Goal: Task Accomplishment & Management: Manage account settings

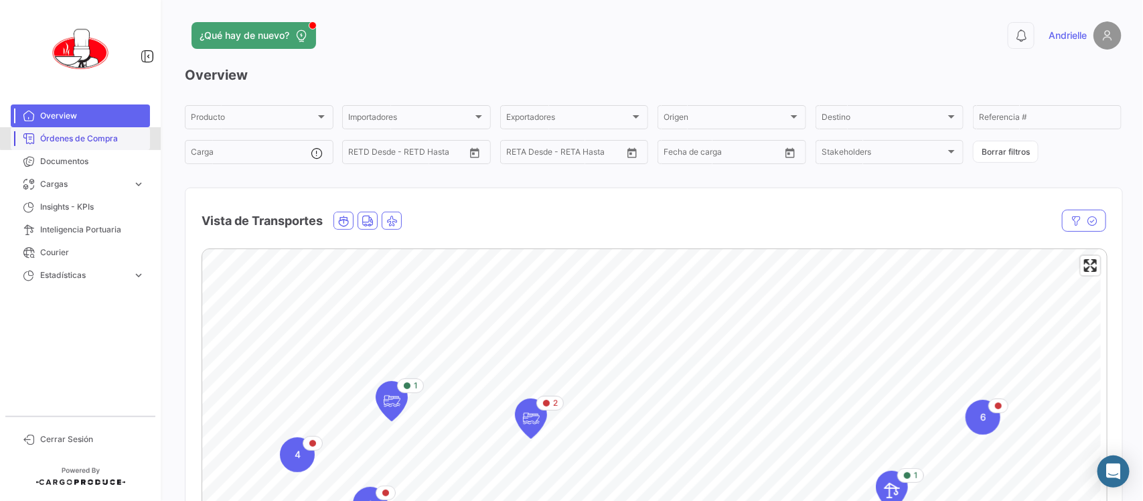
click at [100, 136] on span "Órdenes de Compra" at bounding box center [92, 139] width 104 height 12
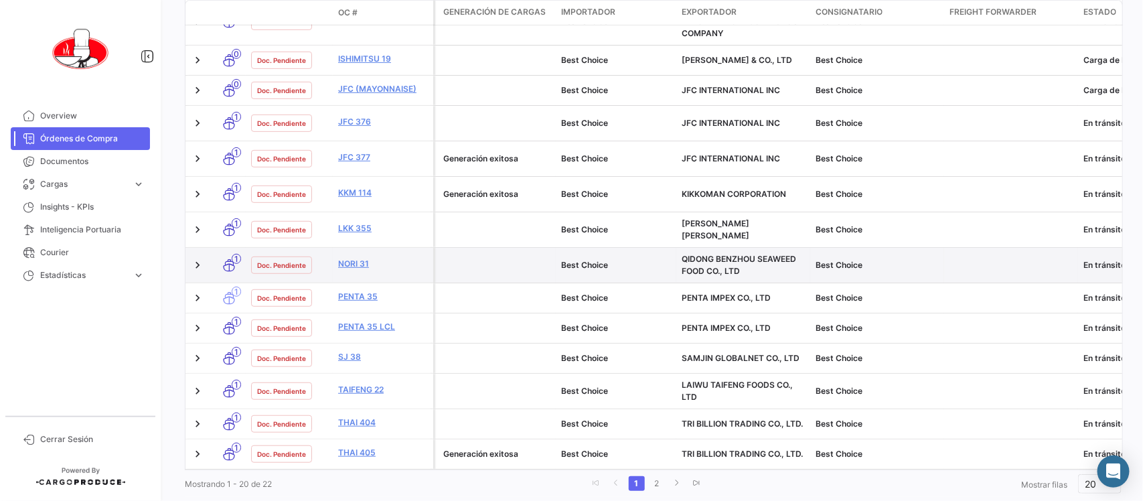
scroll to position [634, 0]
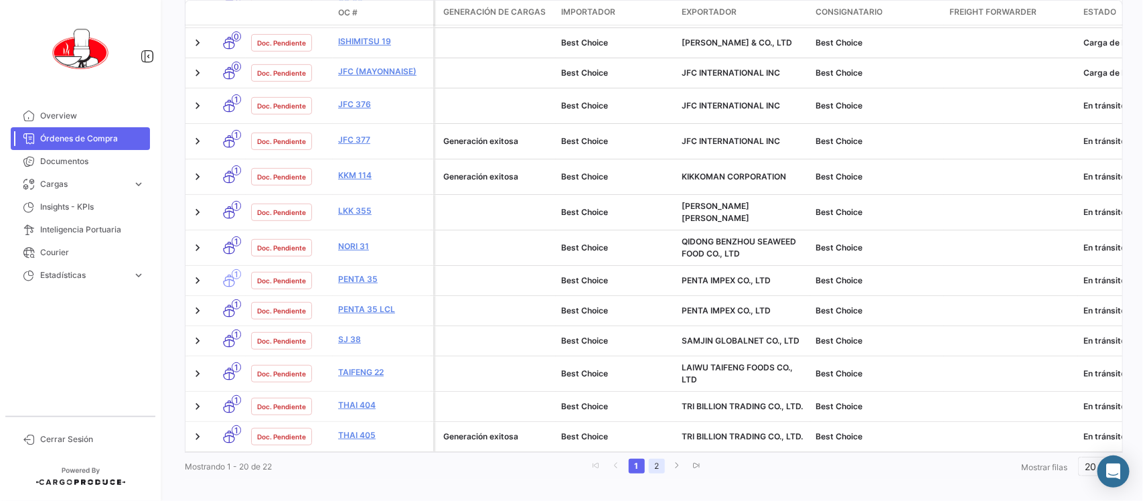
click at [656, 458] on link "2" at bounding box center [657, 465] width 16 height 15
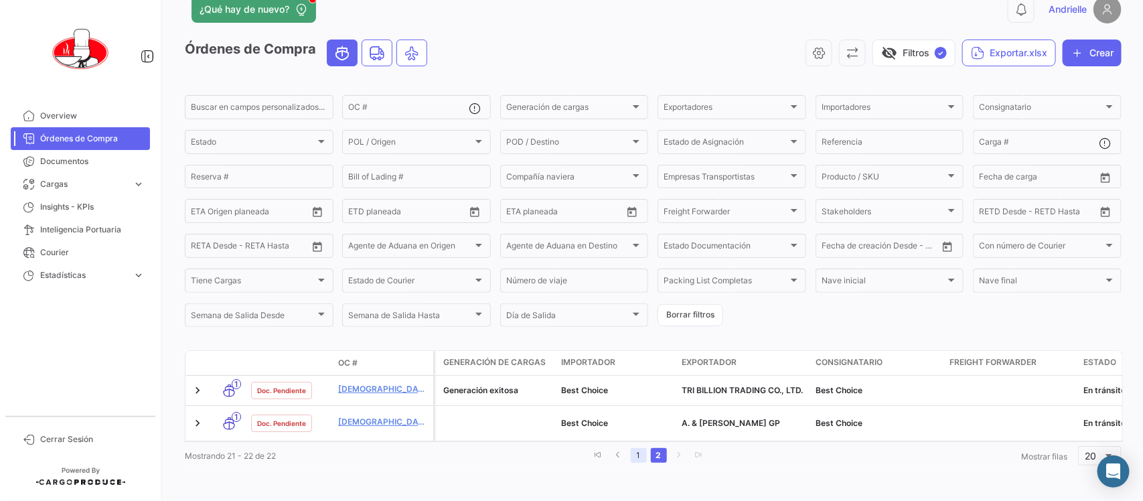
click at [639, 460] on link "1" at bounding box center [638, 455] width 16 height 15
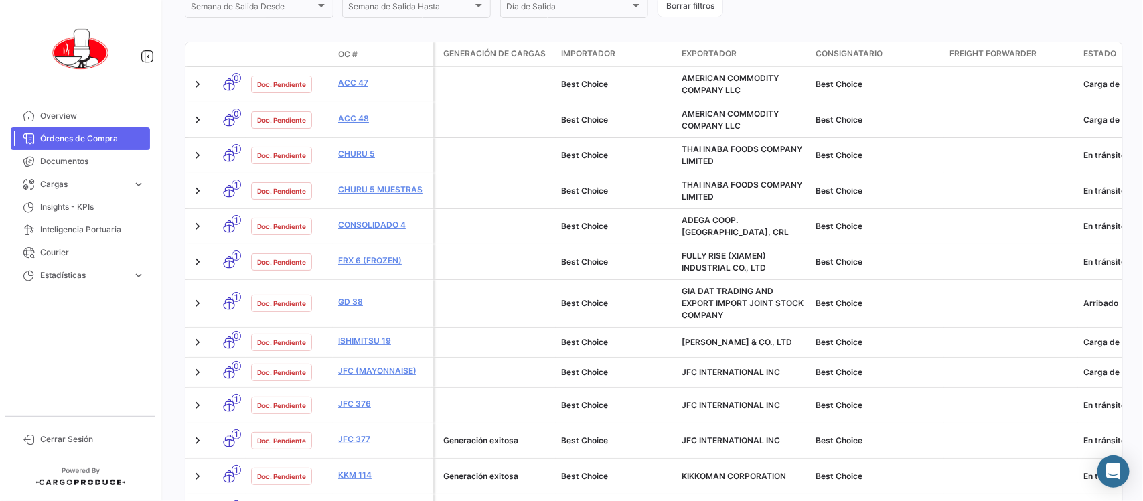
scroll to position [418, 0]
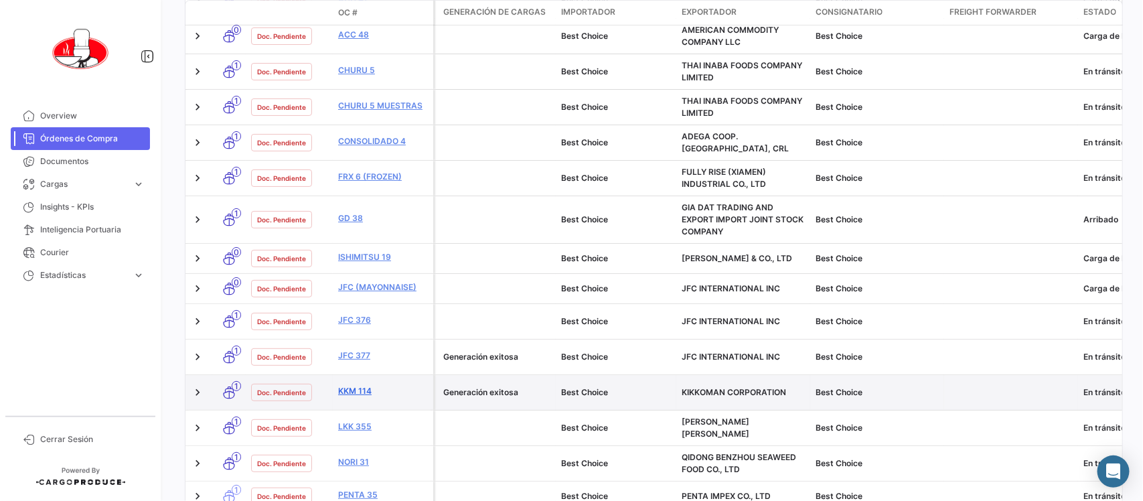
click at [356, 385] on link "KKM 114" at bounding box center [383, 391] width 90 height 12
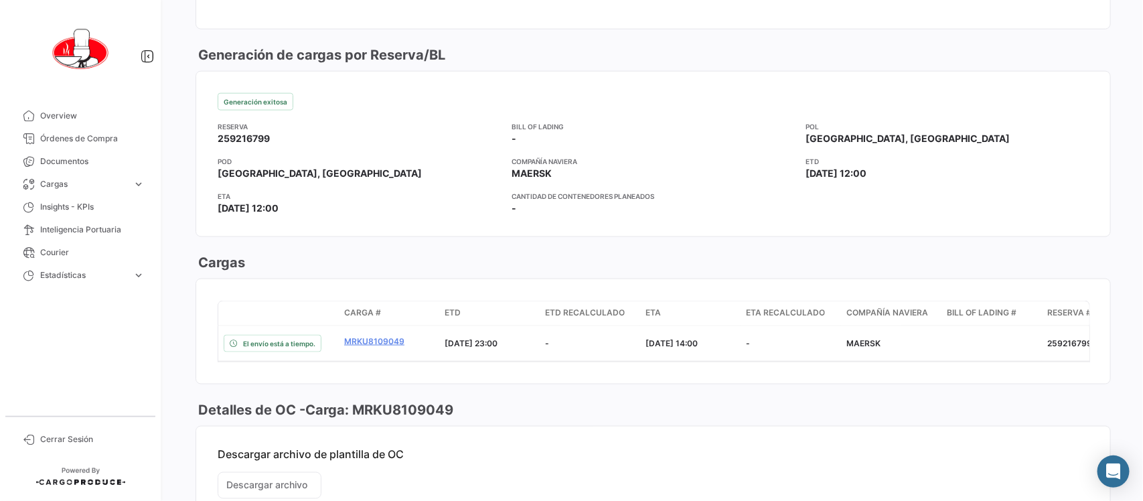
scroll to position [753, 0]
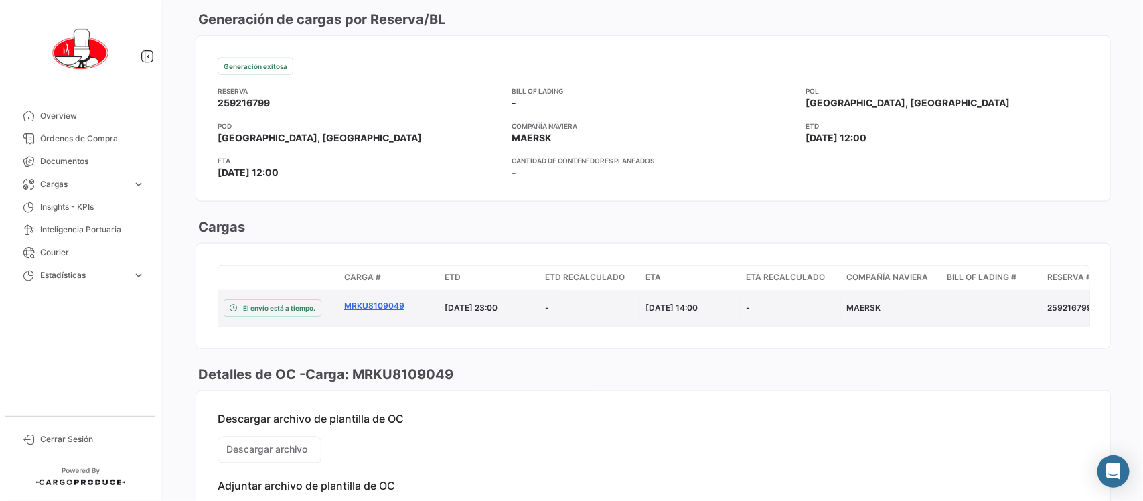
click at [383, 306] on link "MRKU8109049" at bounding box center [389, 306] width 90 height 12
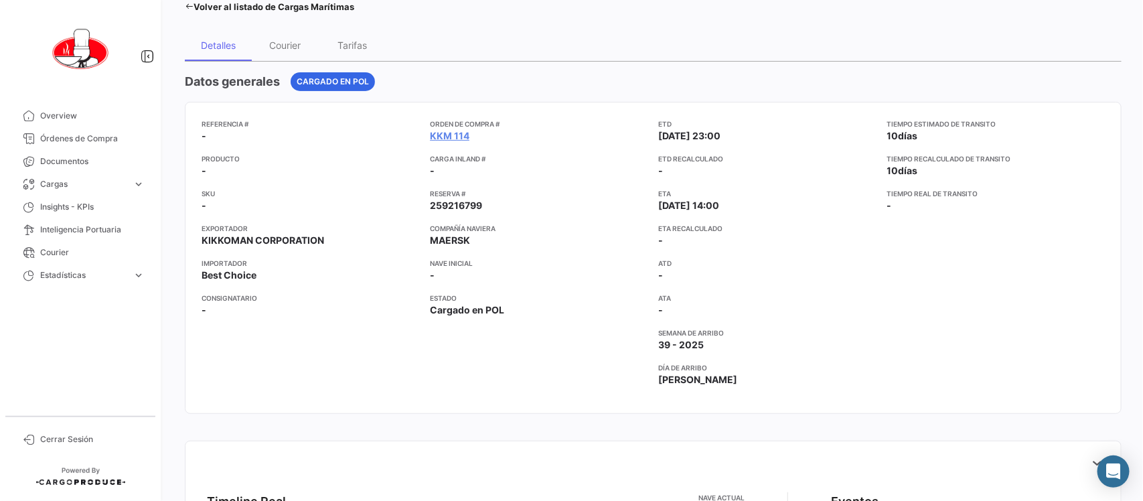
scroll to position [84, 0]
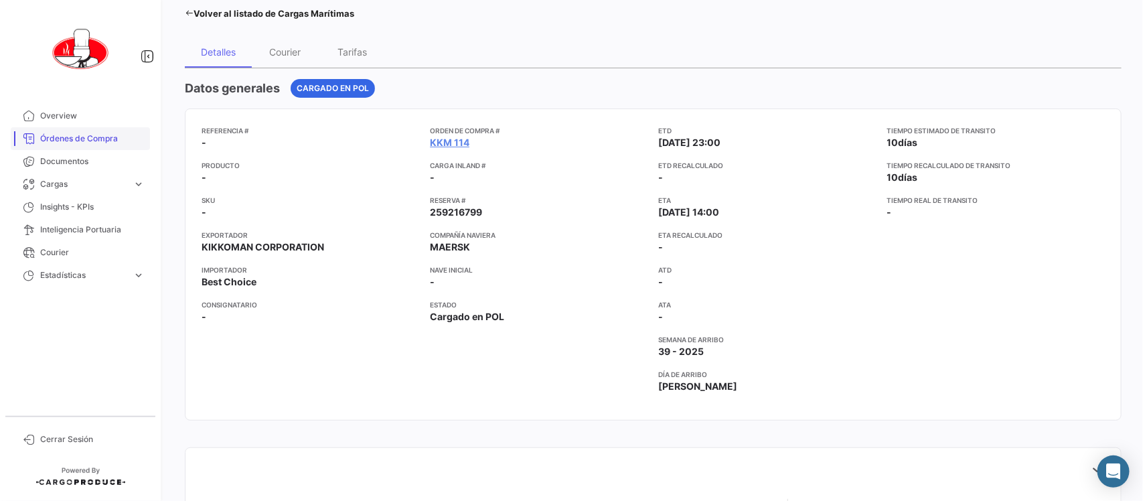
click at [109, 129] on link "Órdenes de Compra" at bounding box center [80, 138] width 139 height 23
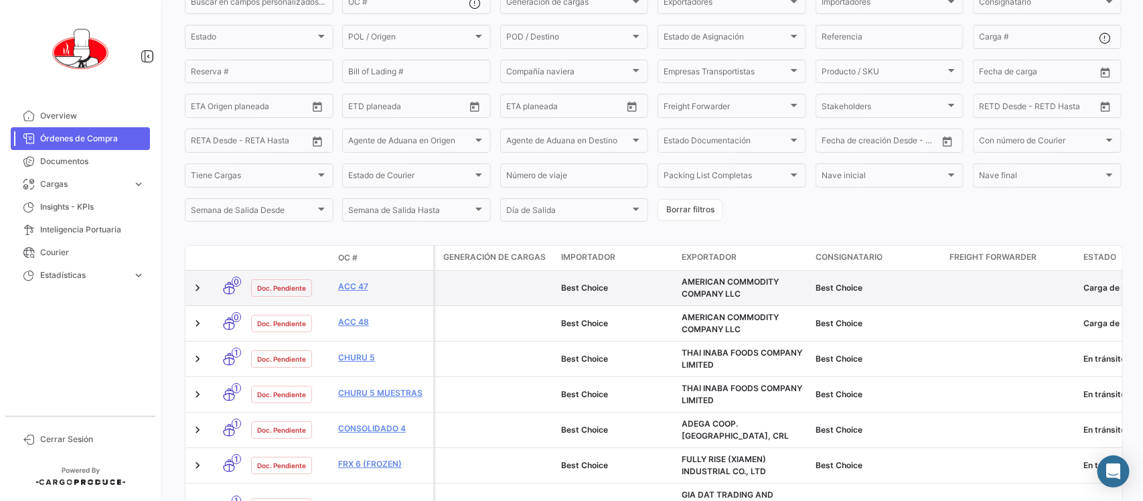
scroll to position [167, 0]
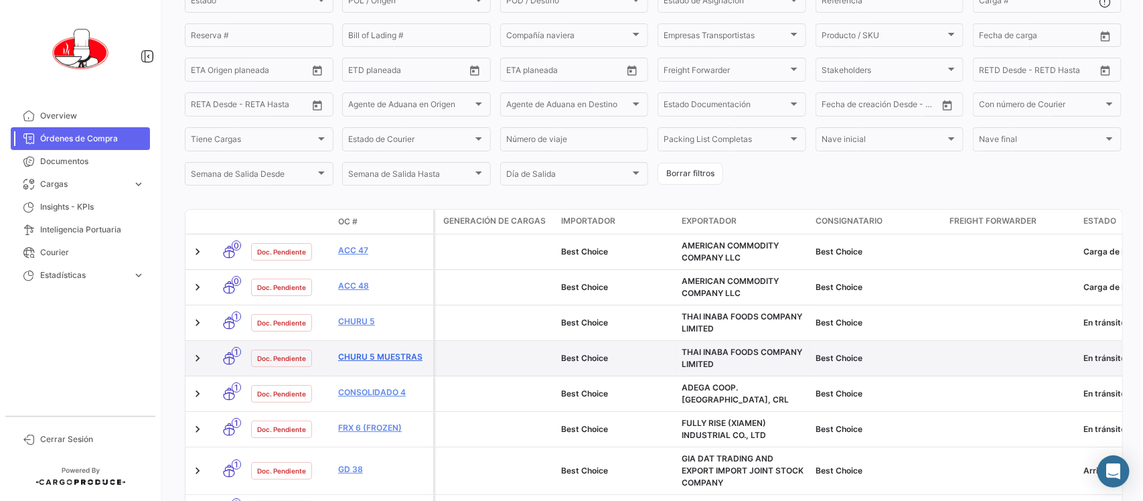
click at [370, 355] on link "CHURU 5 MUESTRAS" at bounding box center [383, 357] width 90 height 12
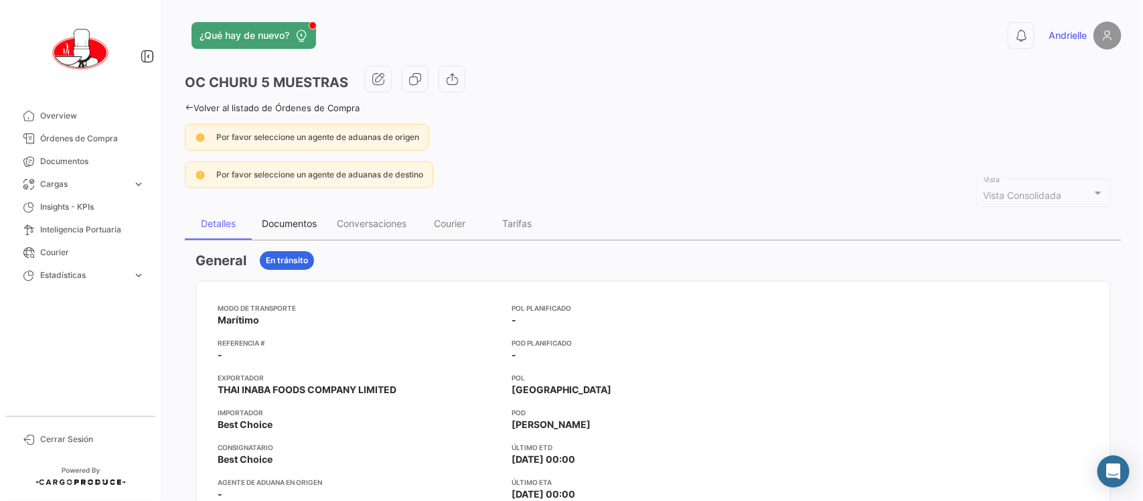
click at [295, 226] on div "Documentos" at bounding box center [289, 223] width 55 height 11
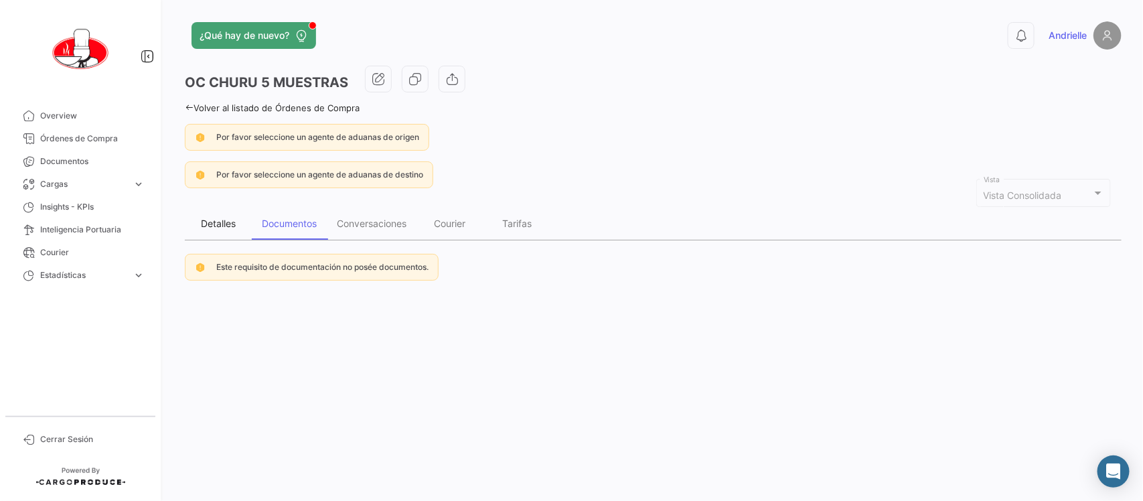
click at [218, 222] on div "Detalles" at bounding box center [218, 223] width 35 height 11
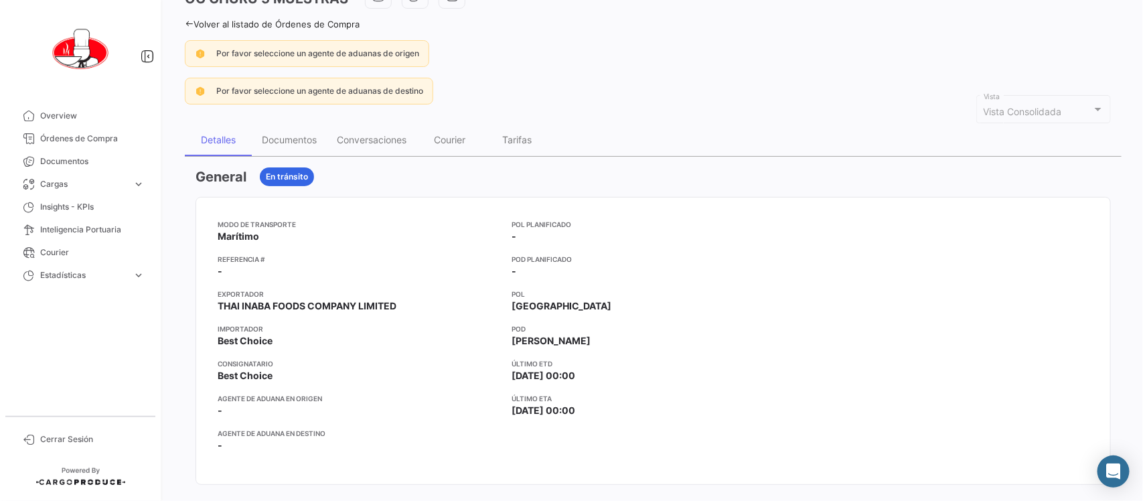
scroll to position [82, 0]
drag, startPoint x: 286, startPoint y: 144, endPoint x: 295, endPoint y: 151, distance: 11.4
click at [286, 144] on div "Documentos" at bounding box center [289, 140] width 55 height 11
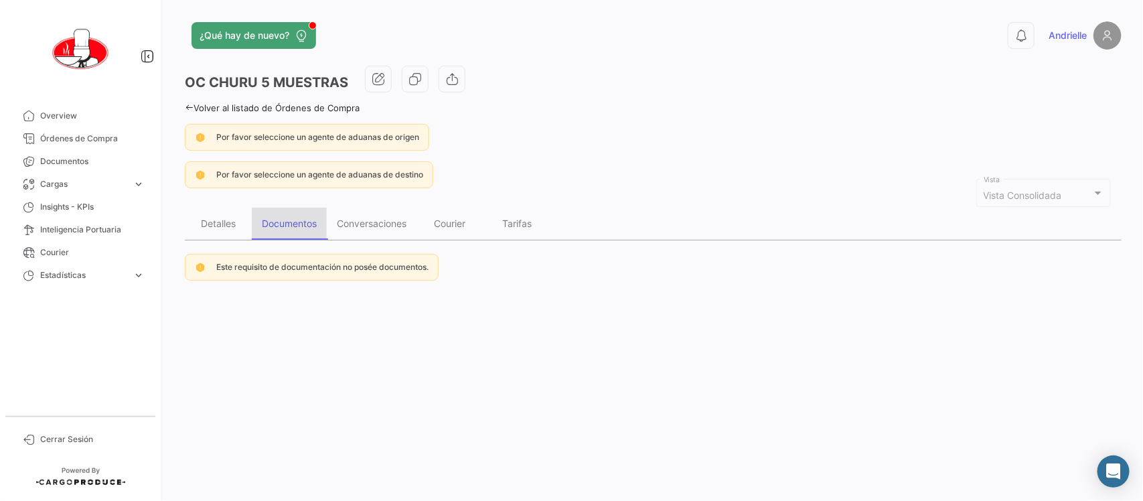
scroll to position [0, 0]
click at [456, 228] on div "Courier" at bounding box center [449, 223] width 31 height 11
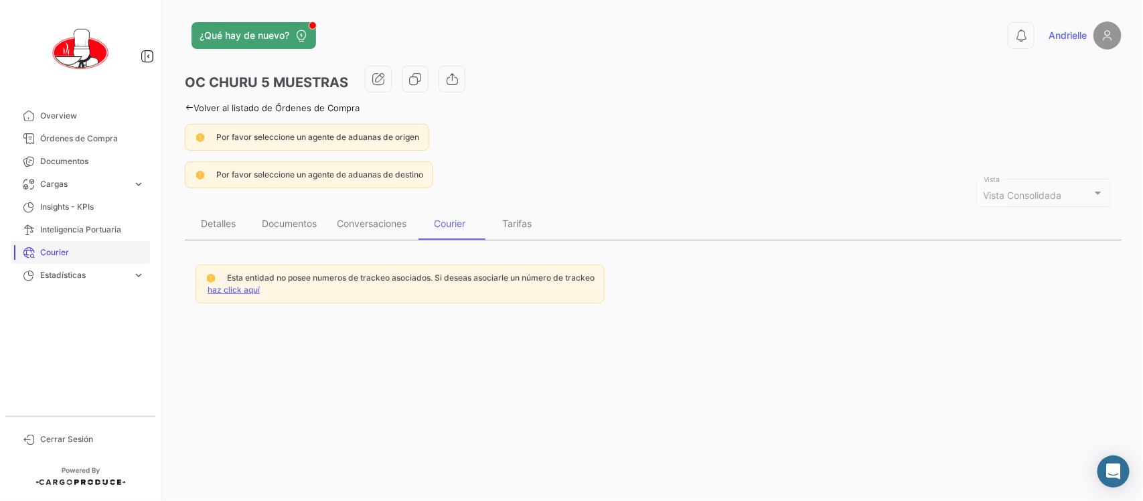
click at [58, 246] on span "Courier" at bounding box center [92, 252] width 104 height 12
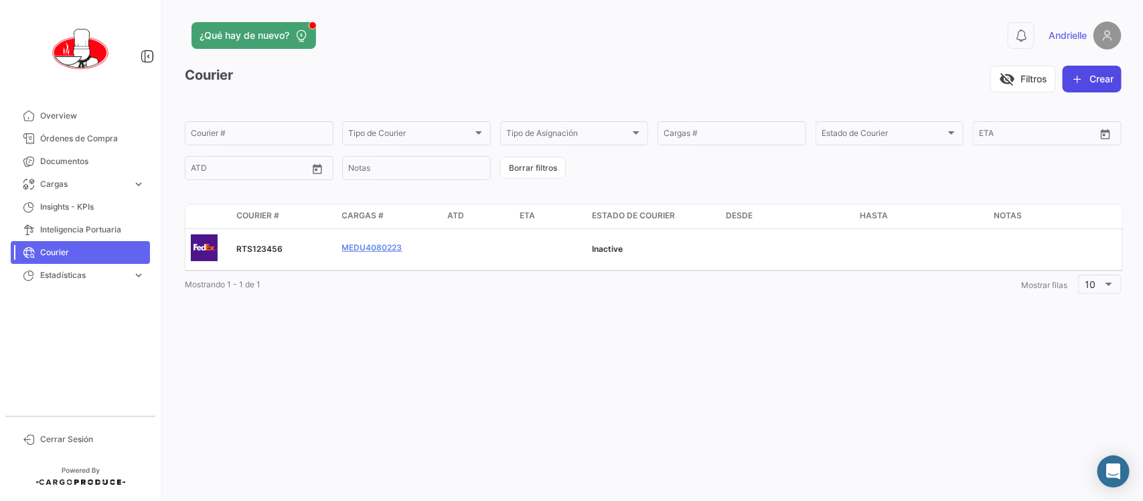
click at [1083, 77] on button "Crear" at bounding box center [1091, 79] width 59 height 27
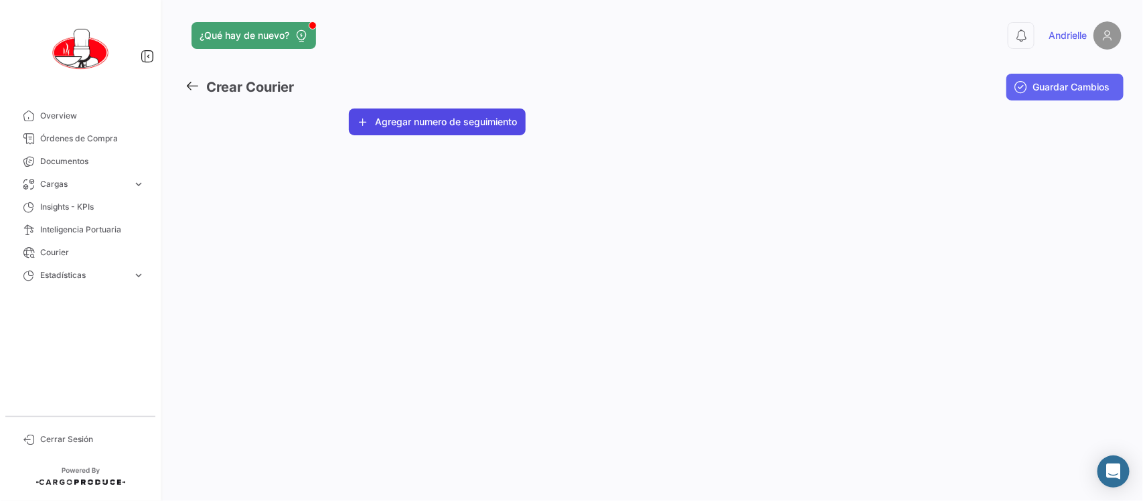
click at [462, 129] on button "Agregar numero de seguimiento" at bounding box center [437, 121] width 177 height 27
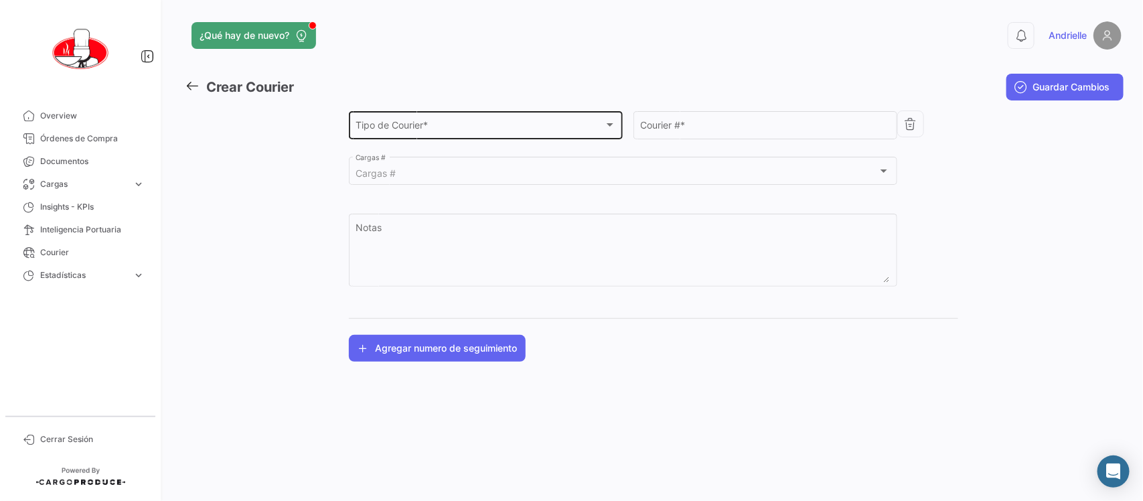
click at [602, 122] on div "Tipo de Courier *" at bounding box center [479, 127] width 248 height 11
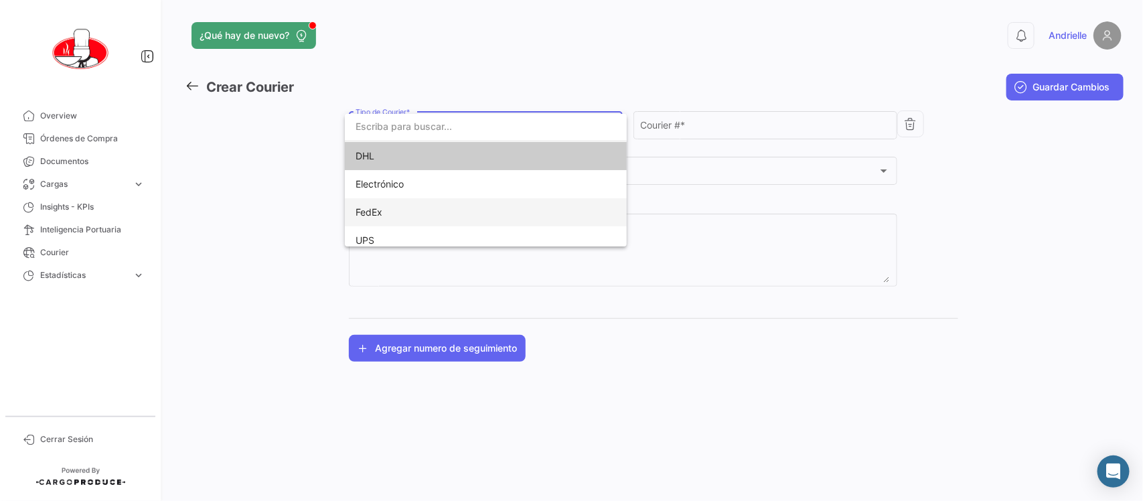
click at [382, 213] on span "FedEx" at bounding box center [368, 211] width 27 height 11
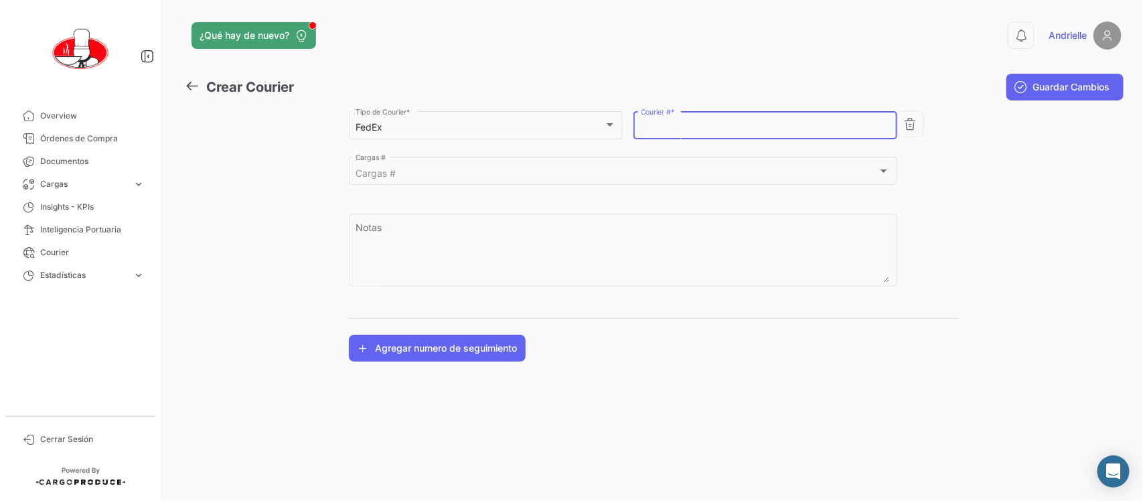
click at [688, 126] on input "Courier # *" at bounding box center [766, 127] width 250 height 11
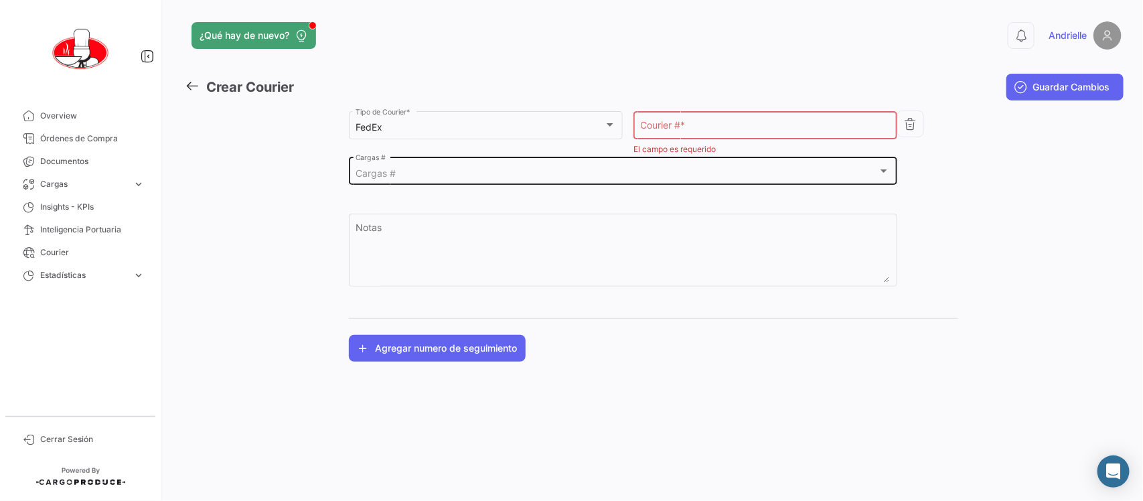
click at [416, 167] on div "Cargas # Cargas #" at bounding box center [622, 170] width 534 height 31
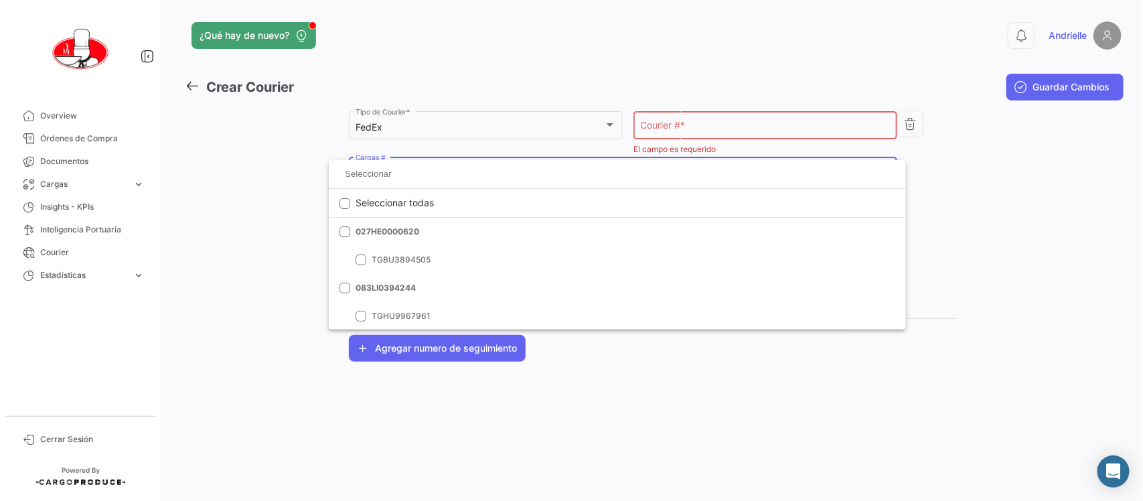
click at [248, 220] on div at bounding box center [571, 250] width 1143 height 501
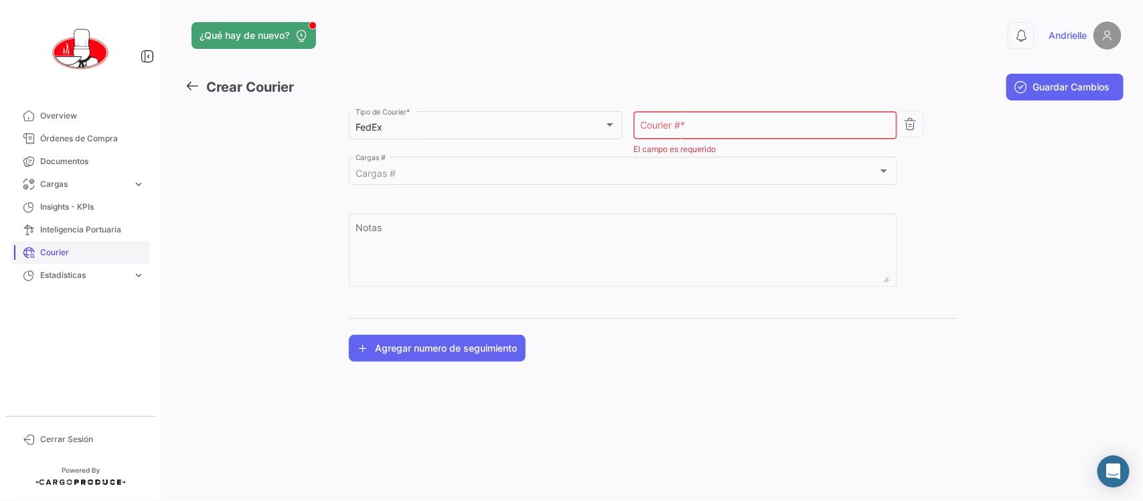
click at [78, 252] on span "Courier" at bounding box center [92, 252] width 104 height 12
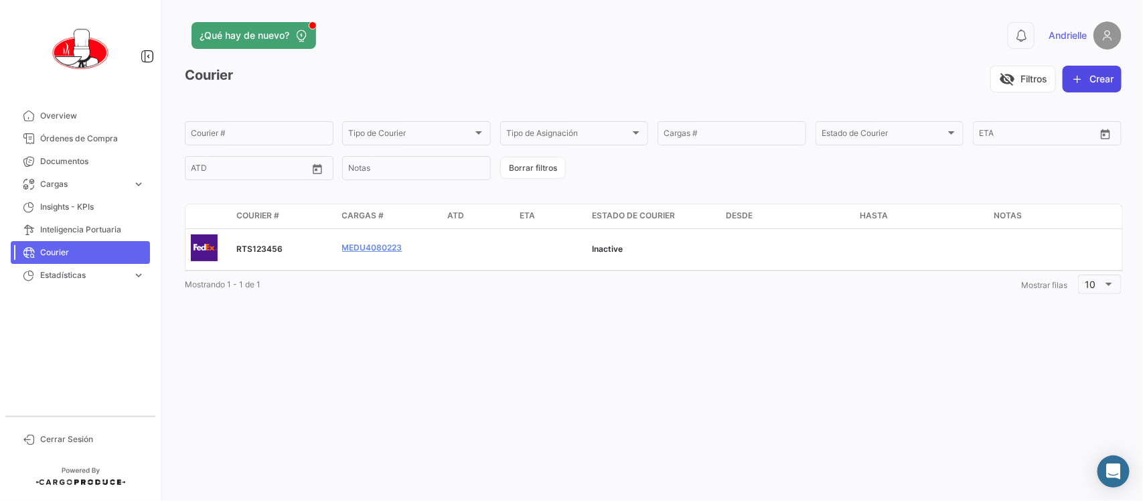
click at [1102, 84] on button "Crear" at bounding box center [1091, 79] width 59 height 27
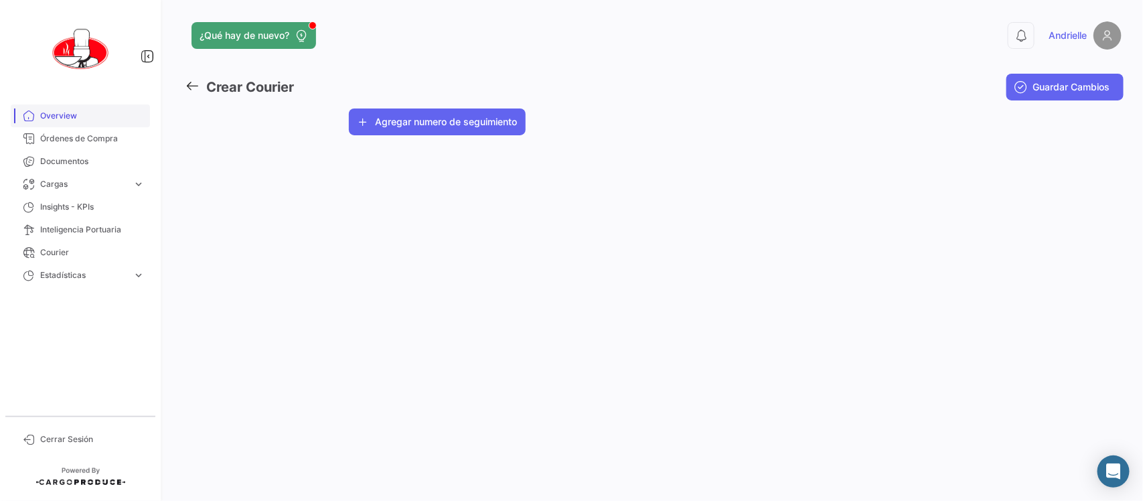
drag, startPoint x: 94, startPoint y: 138, endPoint x: 42, endPoint y: 109, distance: 59.6
click at [94, 138] on span "Órdenes de Compra" at bounding box center [92, 139] width 104 height 12
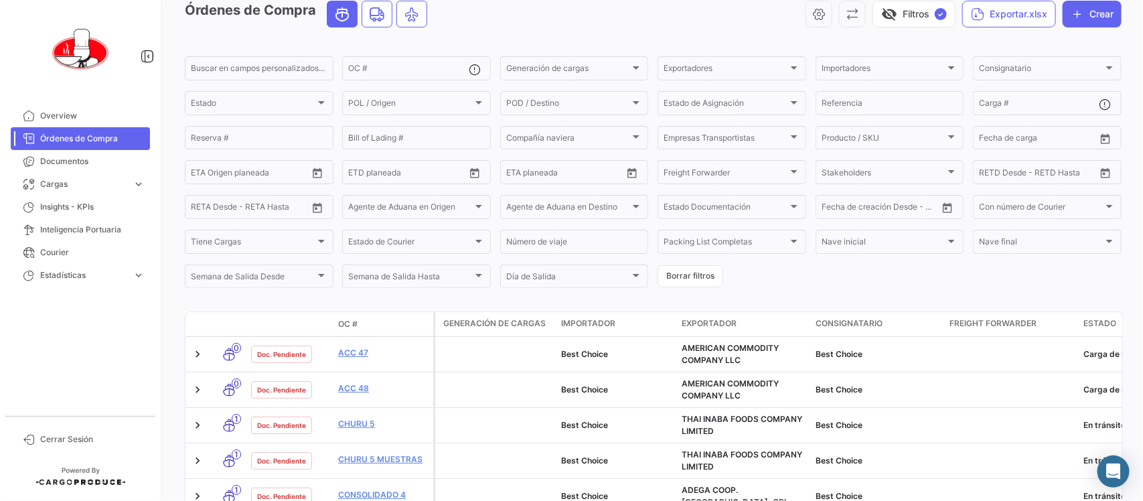
scroll to position [167, 0]
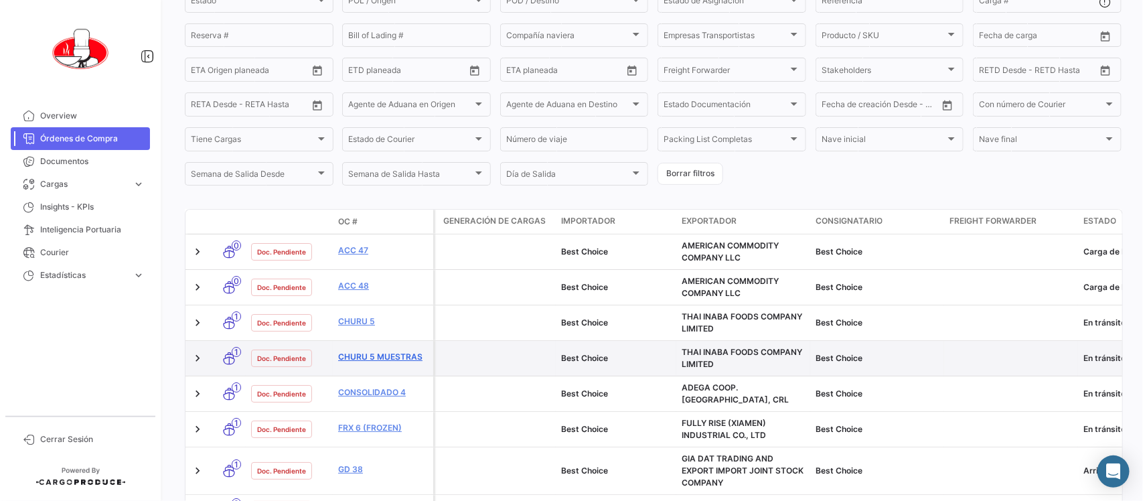
click at [359, 356] on link "CHURU 5 MUESTRAS" at bounding box center [383, 357] width 90 height 12
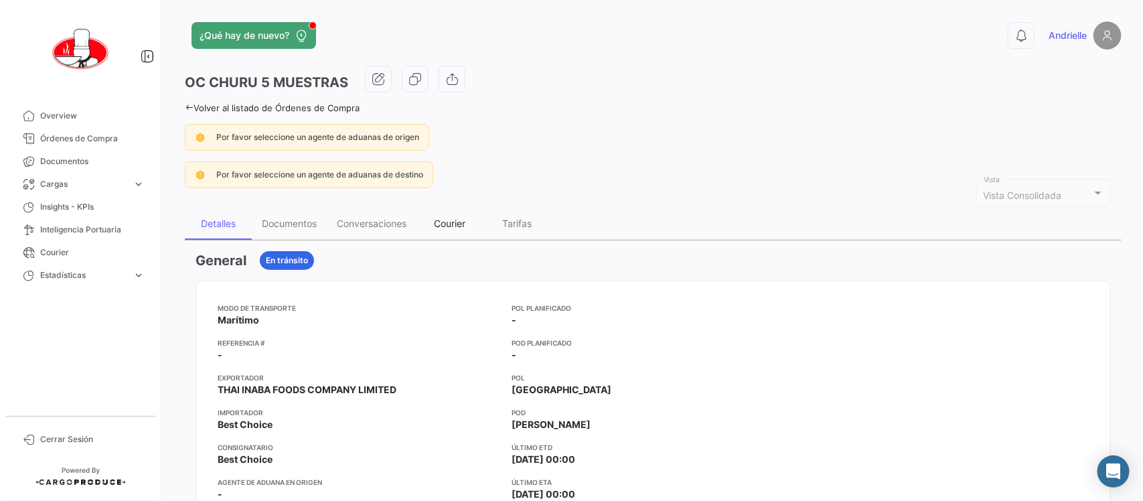
click at [460, 228] on div "Courier" at bounding box center [449, 223] width 31 height 11
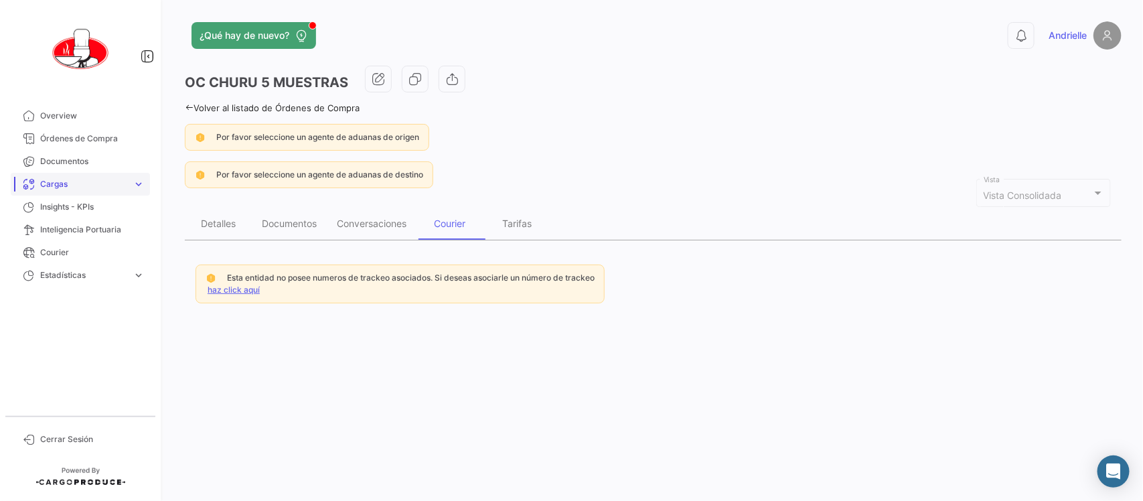
click at [88, 186] on span "Cargas" at bounding box center [83, 184] width 87 height 12
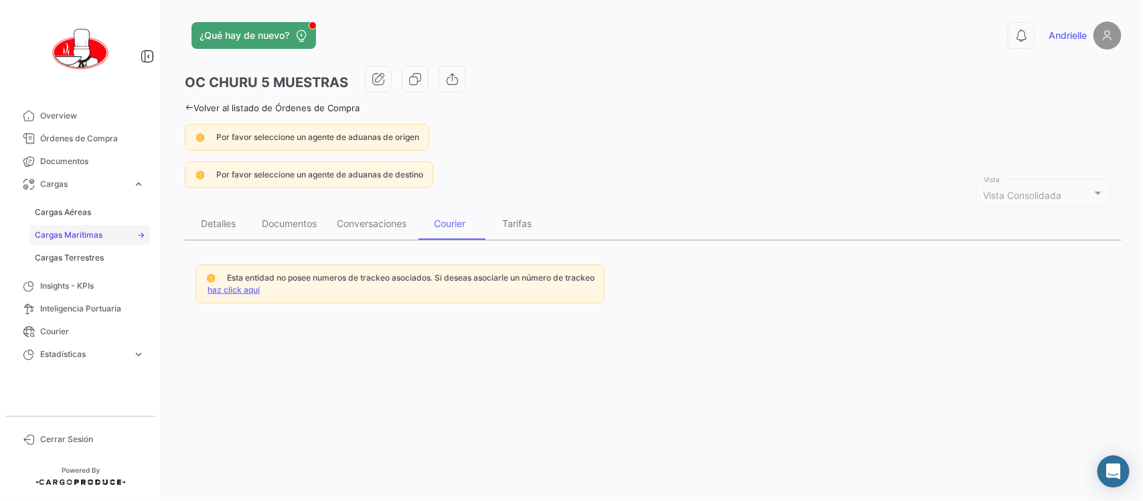
click at [85, 240] on span "Cargas Marítimas" at bounding box center [69, 235] width 68 height 12
click at [86, 232] on span "Cargas Marítimas" at bounding box center [69, 235] width 68 height 12
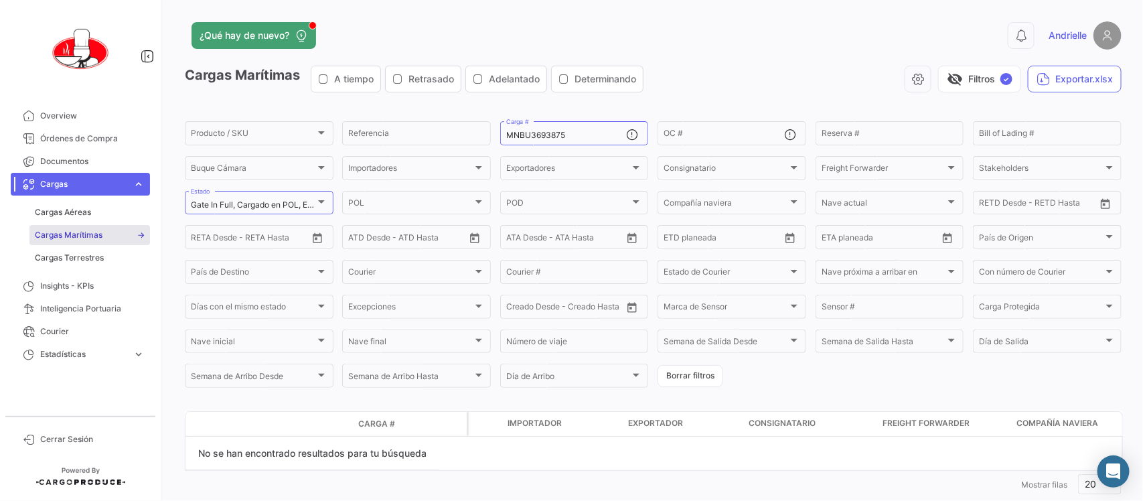
drag, startPoint x: 674, startPoint y: 377, endPoint x: 666, endPoint y: 390, distance: 15.6
click at [674, 377] on button "Borrar filtros" at bounding box center [690, 376] width 66 height 22
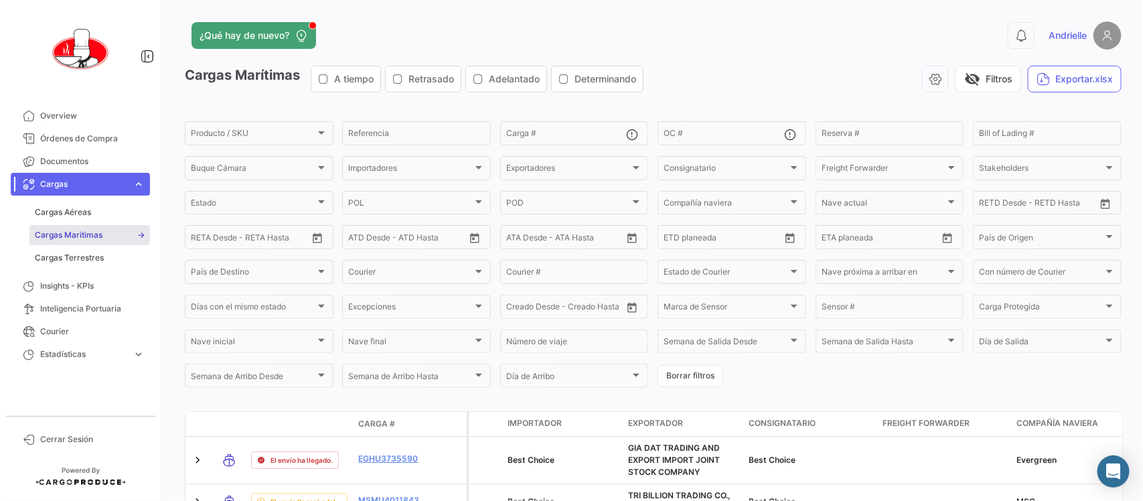
scroll to position [251, 0]
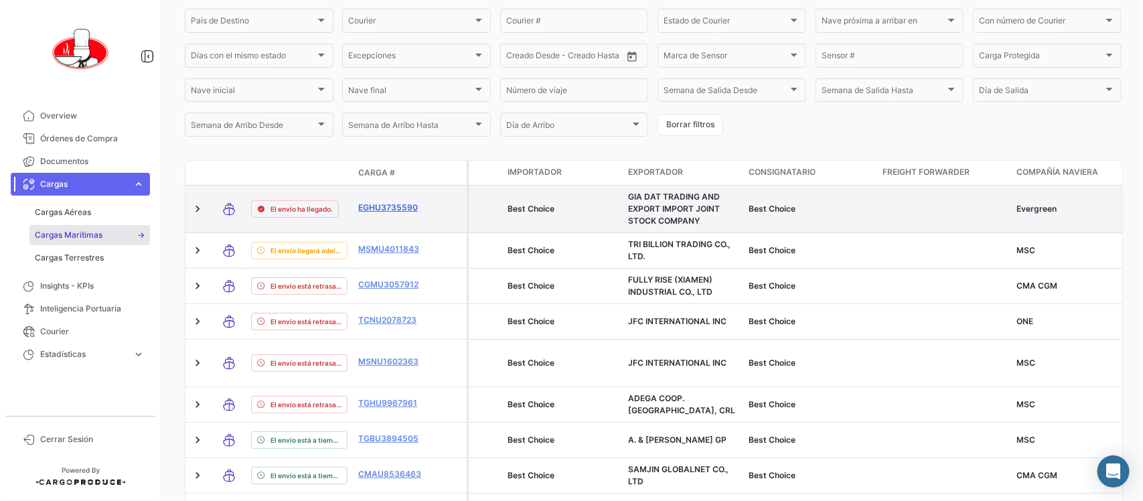
click at [383, 206] on link "EGHU3735590" at bounding box center [393, 207] width 70 height 12
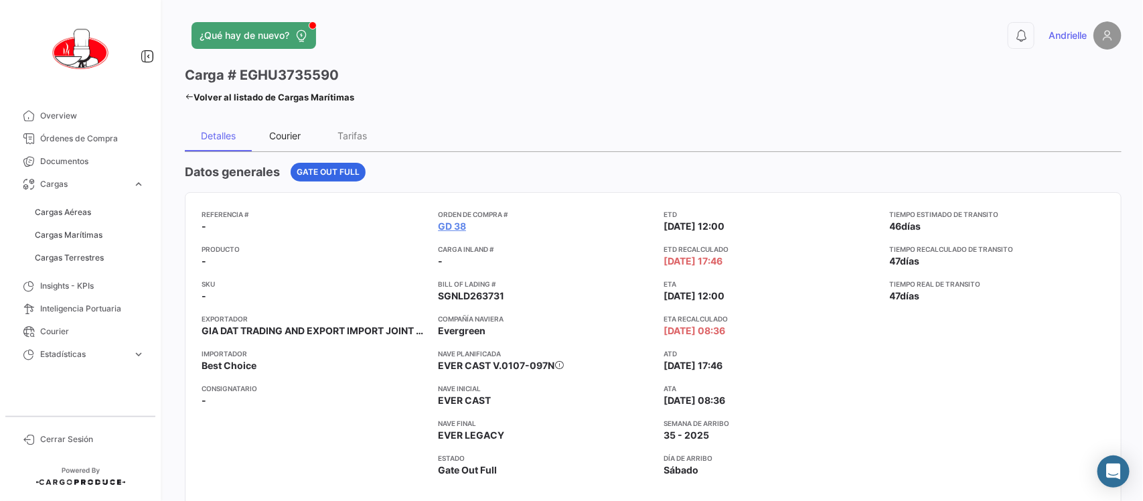
click at [285, 145] on div "Courier" at bounding box center [285, 135] width 67 height 32
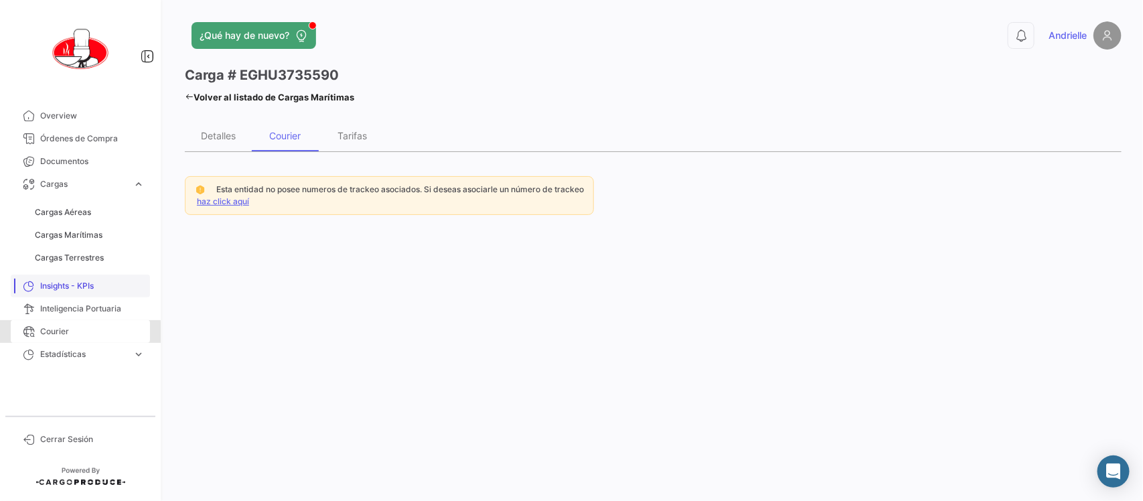
drag, startPoint x: 71, startPoint y: 332, endPoint x: 137, endPoint y: 211, distance: 138.1
click at [70, 332] on span "Courier" at bounding box center [92, 331] width 104 height 12
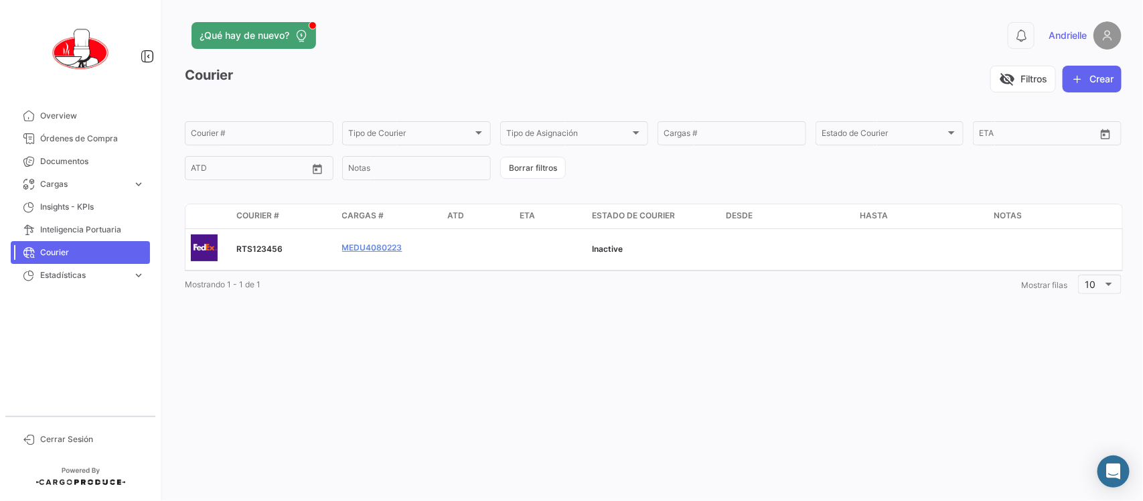
drag, startPoint x: 89, startPoint y: 134, endPoint x: 92, endPoint y: 251, distance: 117.2
click at [89, 134] on span "Órdenes de Compra" at bounding box center [92, 139] width 104 height 12
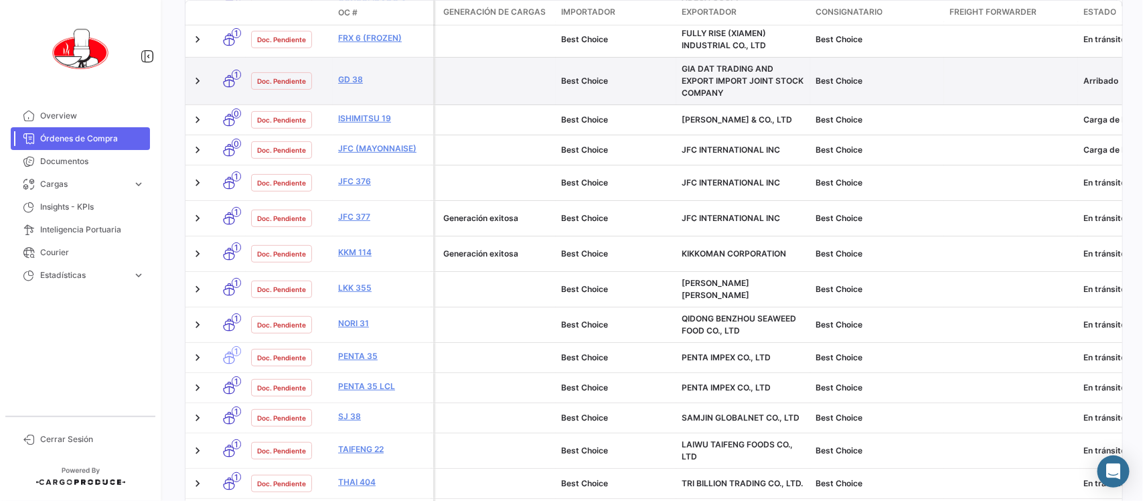
scroll to position [586, 0]
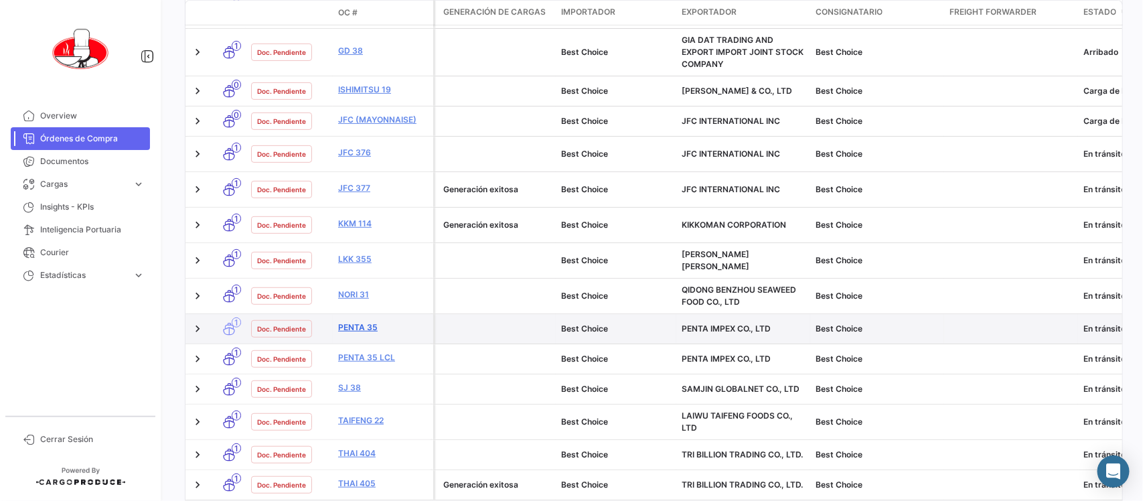
click at [361, 321] on link "PENTA 35" at bounding box center [383, 327] width 90 height 12
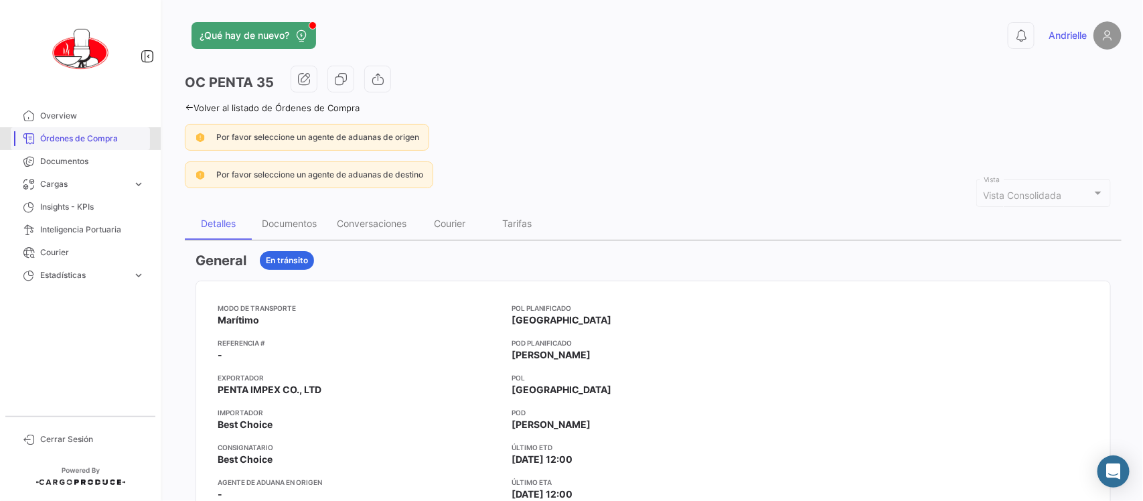
click at [101, 135] on span "Órdenes de Compra" at bounding box center [92, 139] width 104 height 12
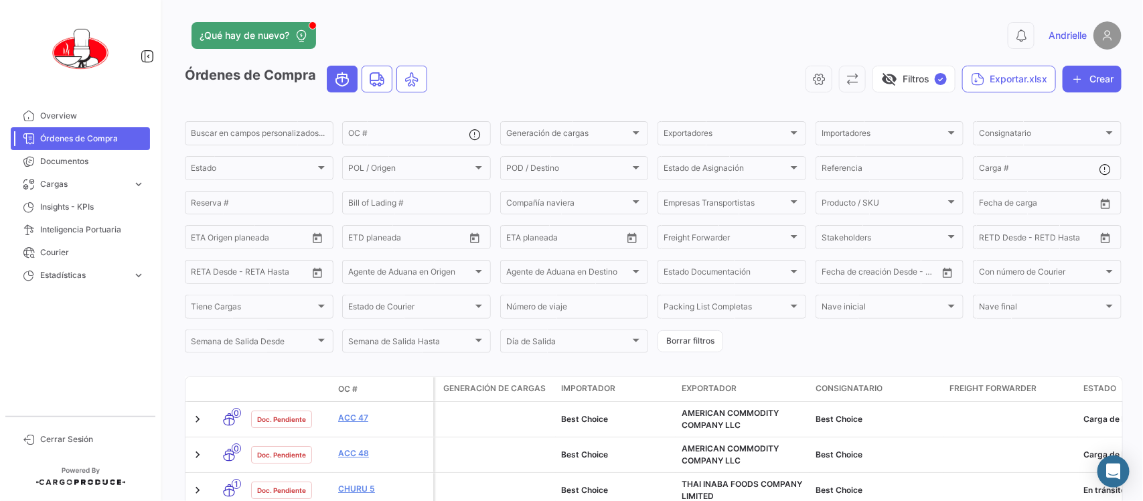
scroll to position [502, 0]
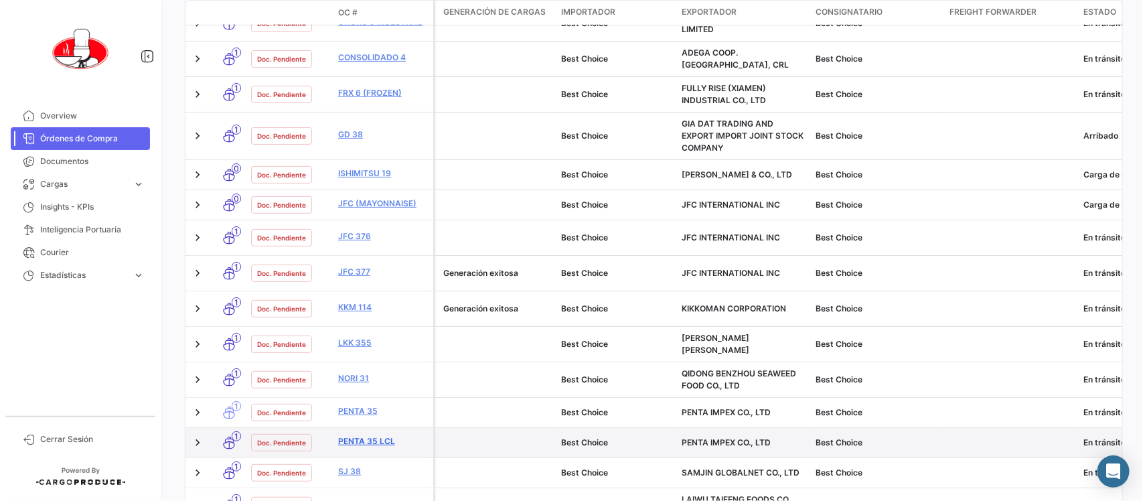
click at [383, 435] on link "PENTA 35 LCL" at bounding box center [383, 441] width 90 height 12
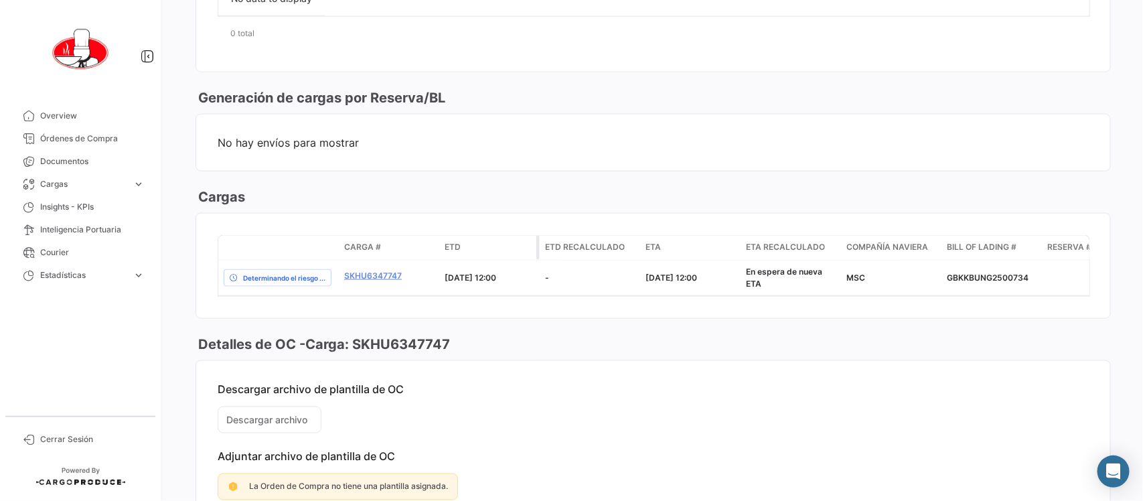
scroll to position [758, 0]
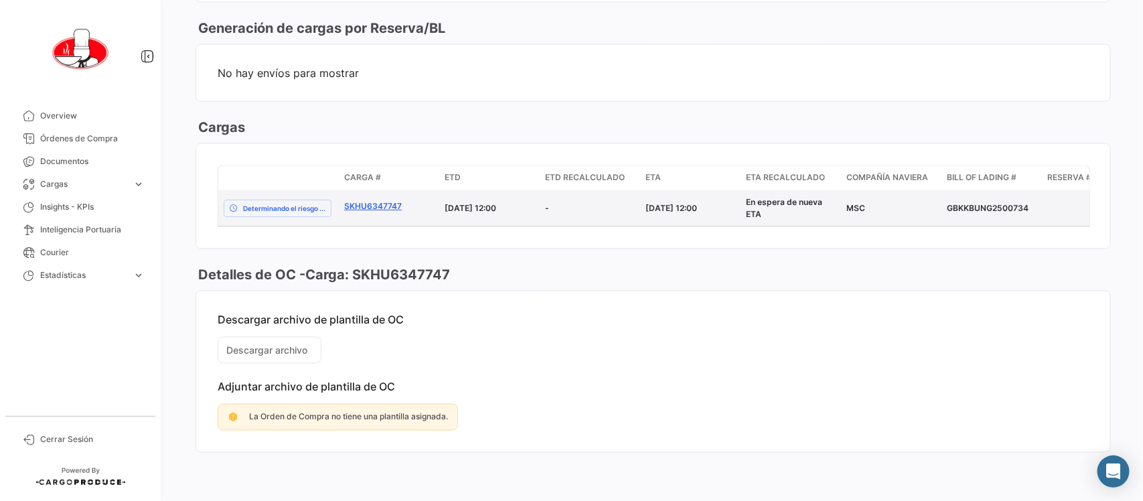
click at [386, 200] on link "SKHU6347747" at bounding box center [389, 206] width 90 height 12
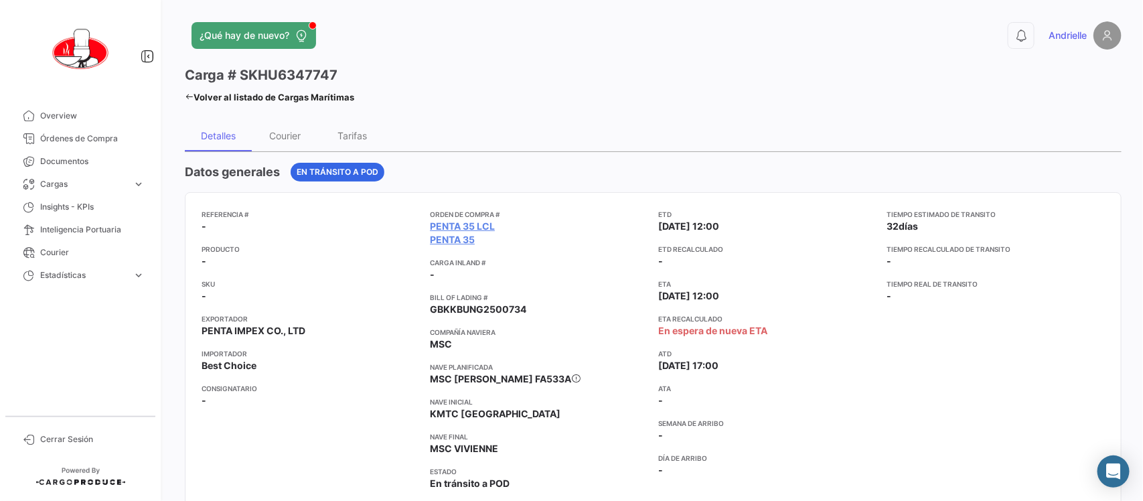
scroll to position [251, 0]
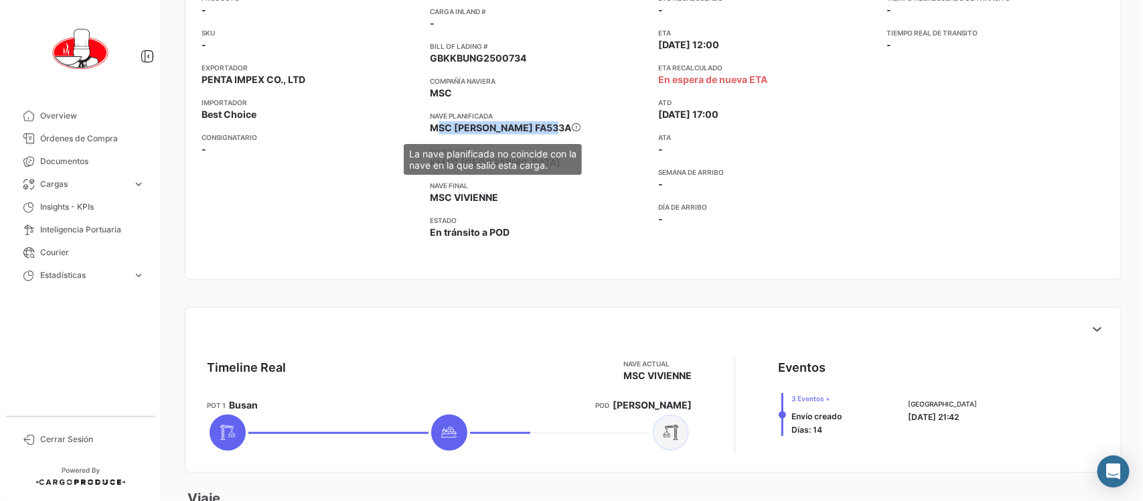
drag, startPoint x: 424, startPoint y: 131, endPoint x: 536, endPoint y: 131, distance: 112.4
click at [536, 131] on div "Referencia # - Producto - SKU - Exportador PENTA IMPEX CO., LTD Importador Best…" at bounding box center [652, 110] width 903 height 305
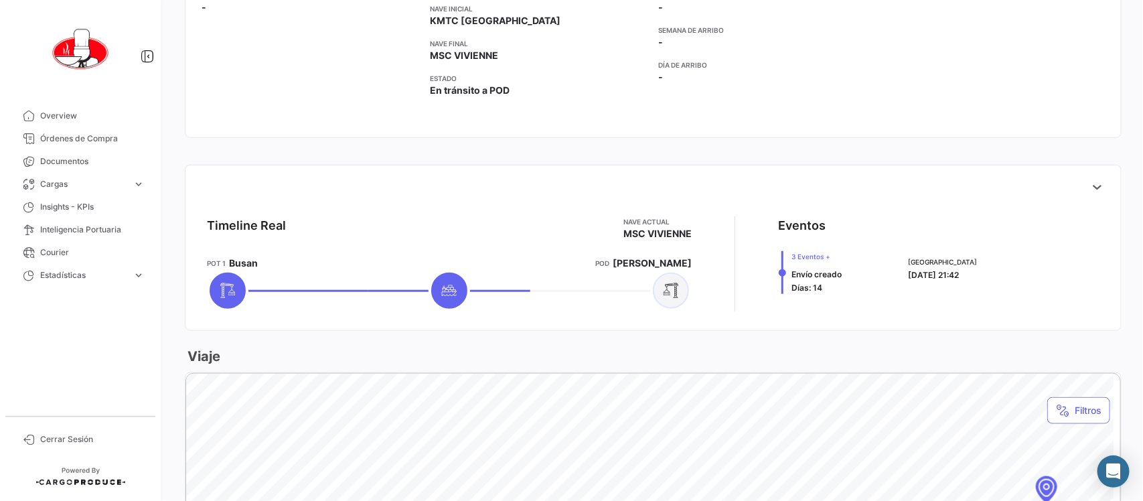
scroll to position [418, 0]
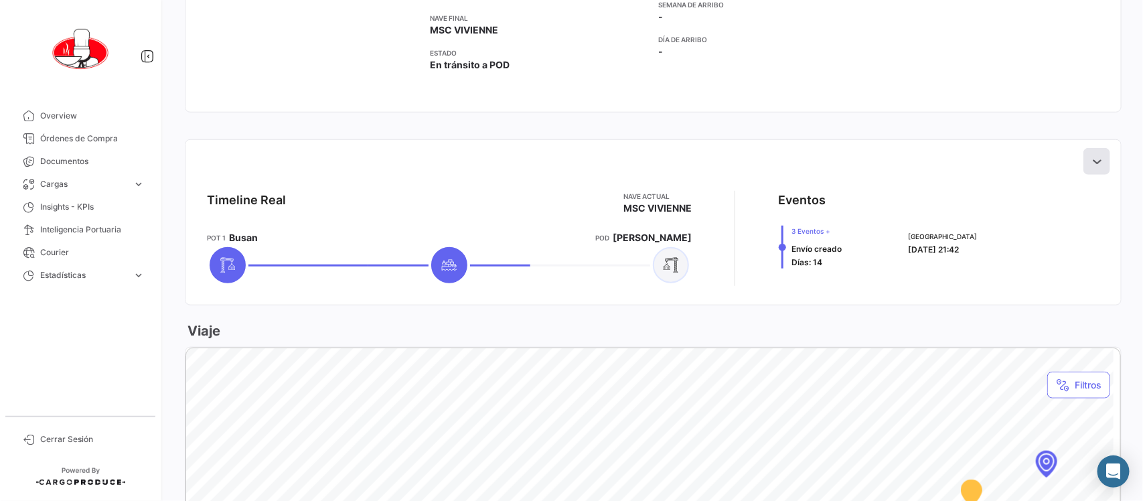
click at [1090, 159] on icon at bounding box center [1096, 161] width 13 height 13
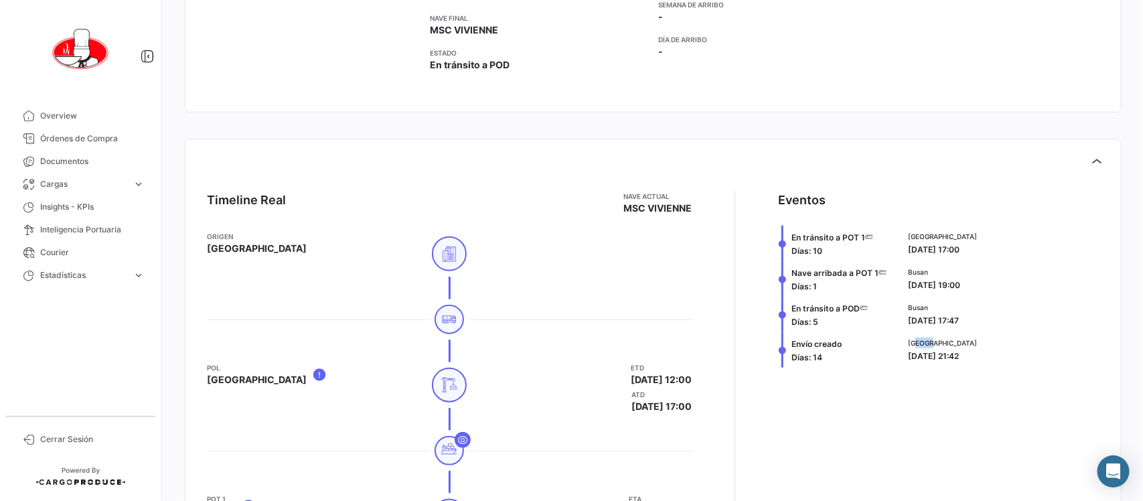
drag, startPoint x: 910, startPoint y: 345, endPoint x: 927, endPoint y: 339, distance: 17.6
click at [927, 339] on span "[GEOGRAPHIC_DATA]" at bounding box center [942, 342] width 69 height 11
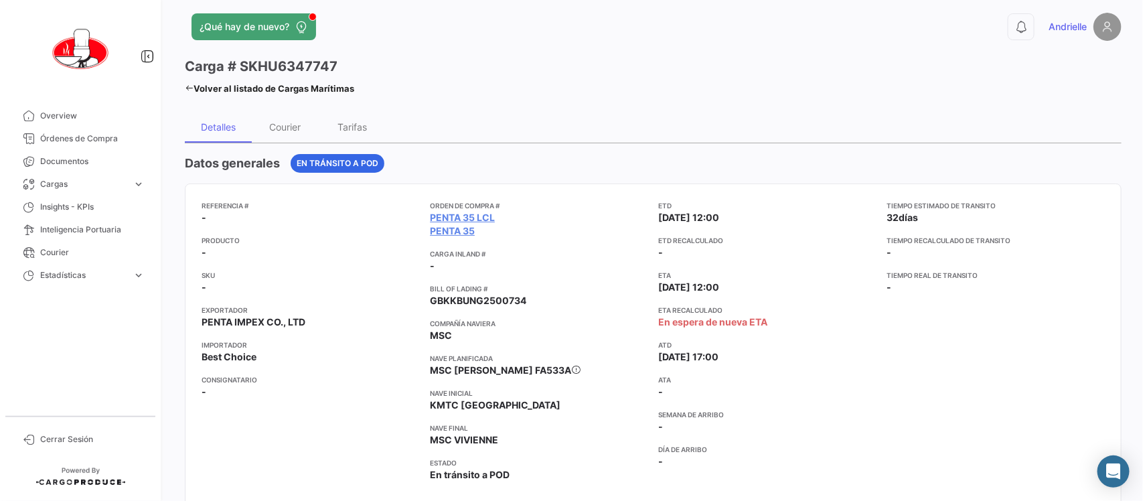
scroll to position [0, 0]
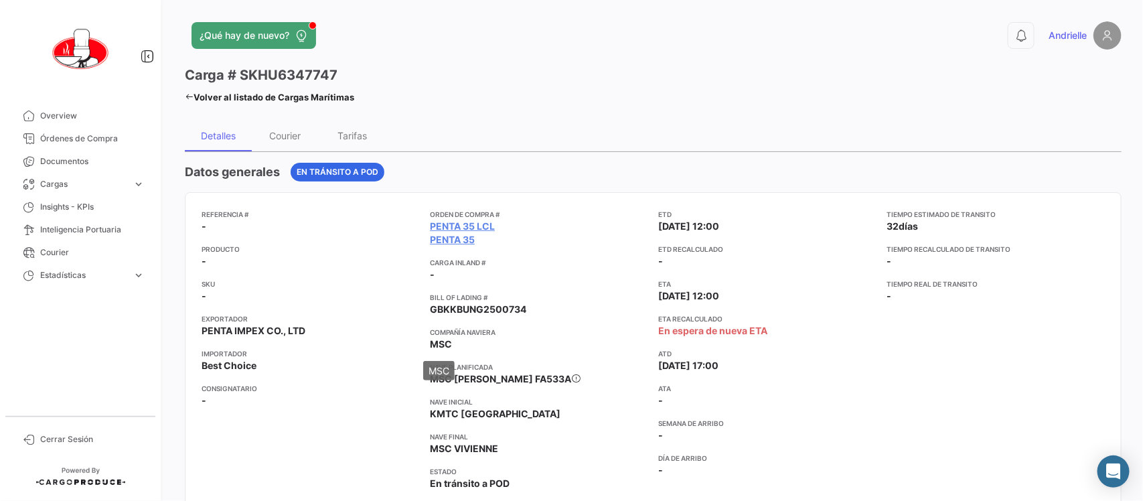
drag, startPoint x: 440, startPoint y: 349, endPoint x: 430, endPoint y: 349, distance: 10.7
click at [430, 349] on span "MSC" at bounding box center [441, 343] width 22 height 13
click at [432, 348] on span "MSC" at bounding box center [441, 343] width 22 height 13
click at [453, 313] on span "GBKKBUNG2500734" at bounding box center [478, 309] width 96 height 13
drag, startPoint x: 430, startPoint y: 309, endPoint x: 540, endPoint y: 305, distance: 110.5
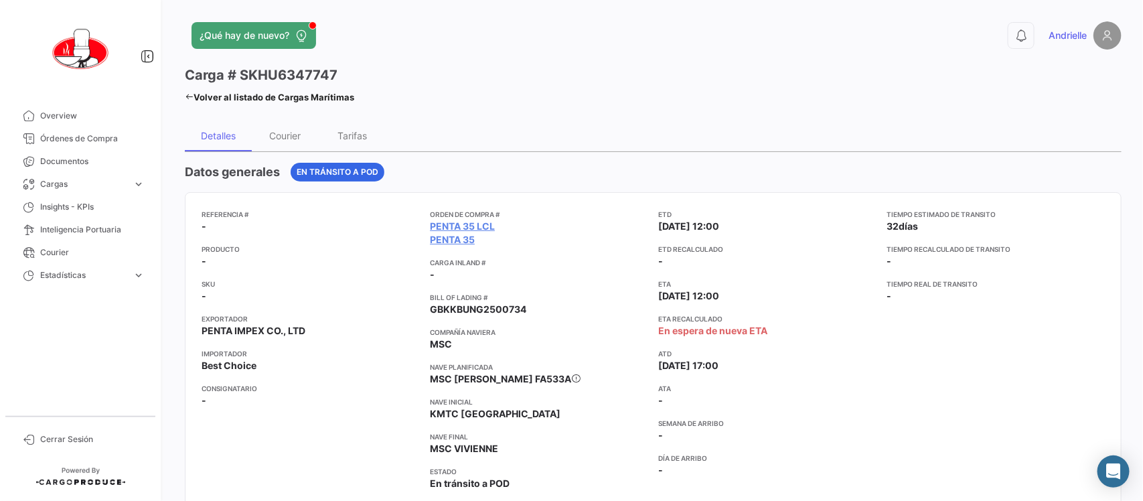
click at [542, 308] on app-card-info-value "GBKKBUNG2500734" at bounding box center [539, 309] width 218 height 13
click at [529, 281] on app-card-info-list "Carga inland # -" at bounding box center [539, 269] width 218 height 24
click at [92, 136] on span "Órdenes de Compra" at bounding box center [92, 139] width 104 height 12
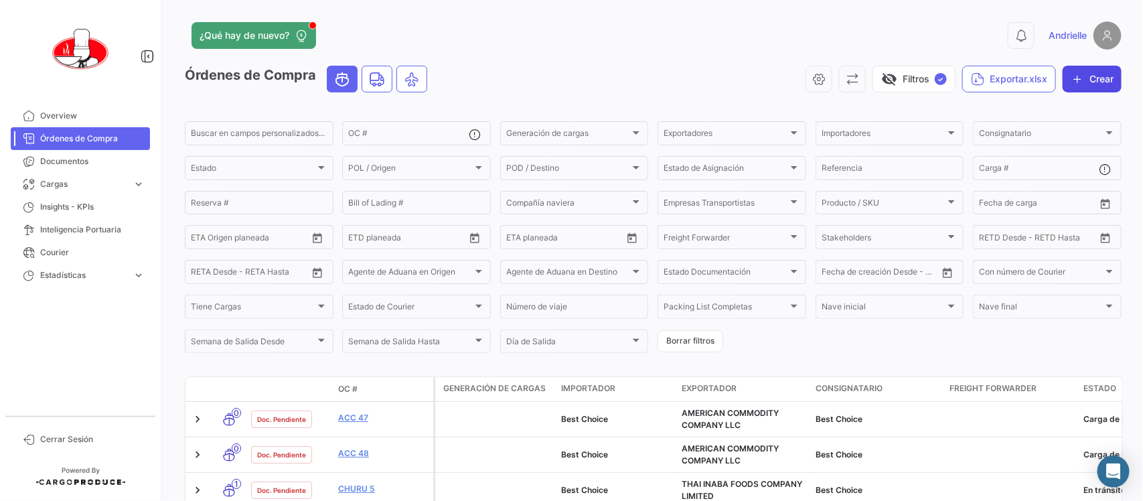
click at [1099, 82] on button "Crear" at bounding box center [1091, 79] width 59 height 27
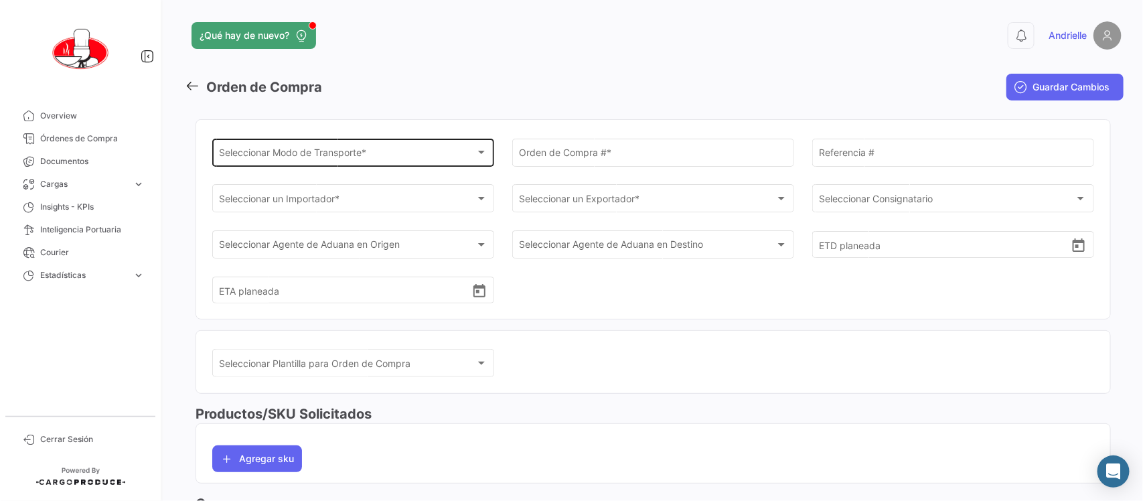
click at [385, 151] on div "Seleccionar Modo de Transporte *" at bounding box center [348, 154] width 256 height 11
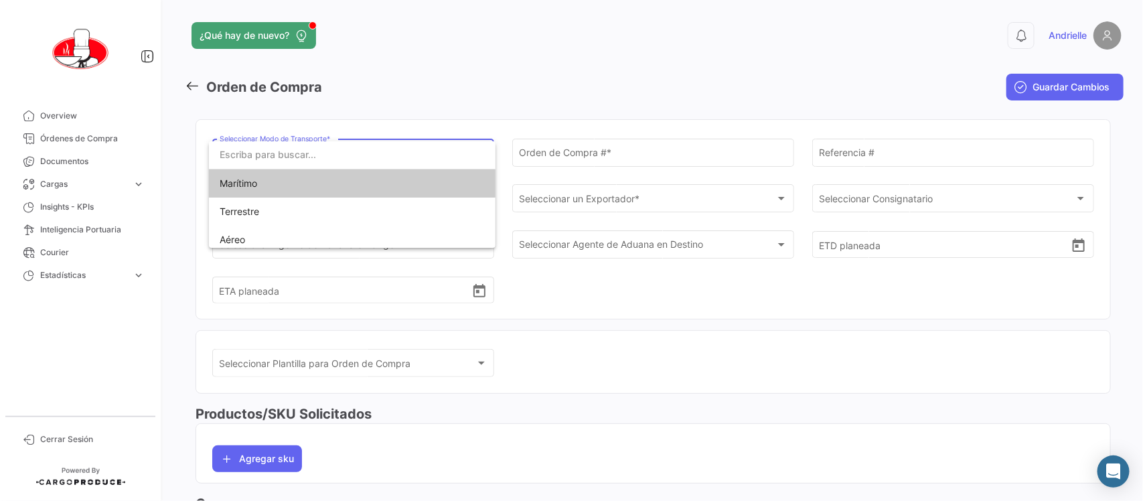
click at [260, 186] on span "Marítimo" at bounding box center [313, 183] width 187 height 28
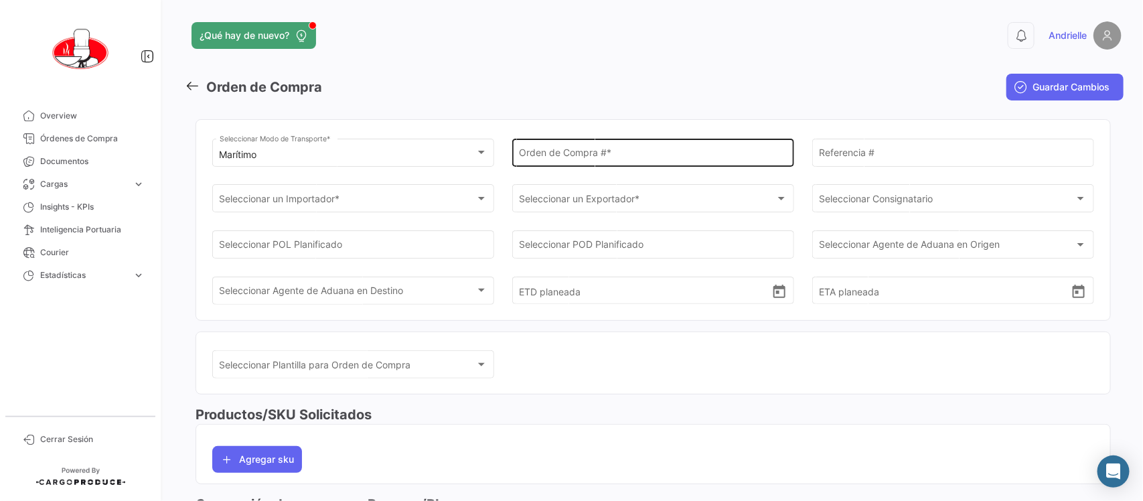
click at [551, 149] on div "Orden de Compra # *" at bounding box center [653, 151] width 268 height 31
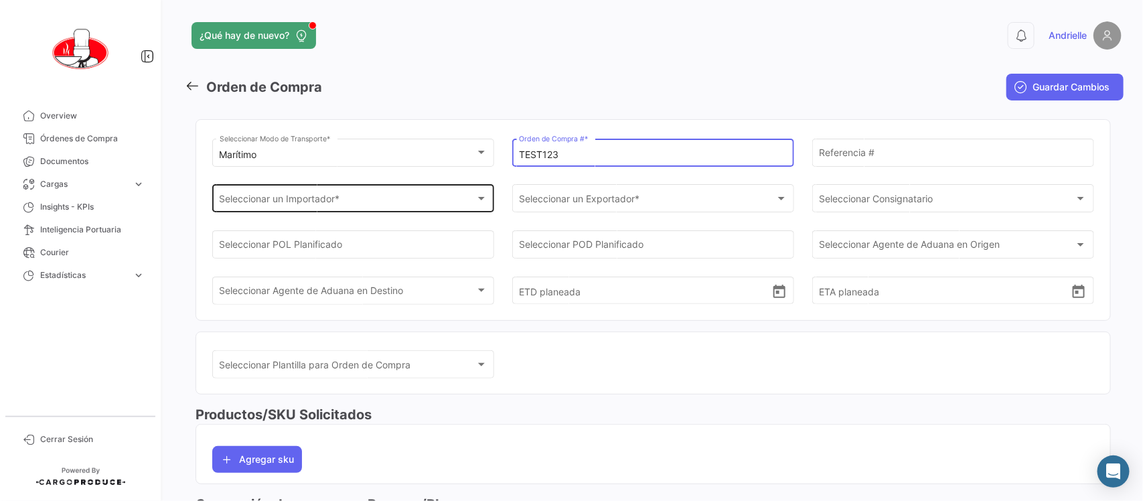
type input "TEST123"
click at [355, 202] on div "Seleccionar un Importador *" at bounding box center [348, 200] width 256 height 11
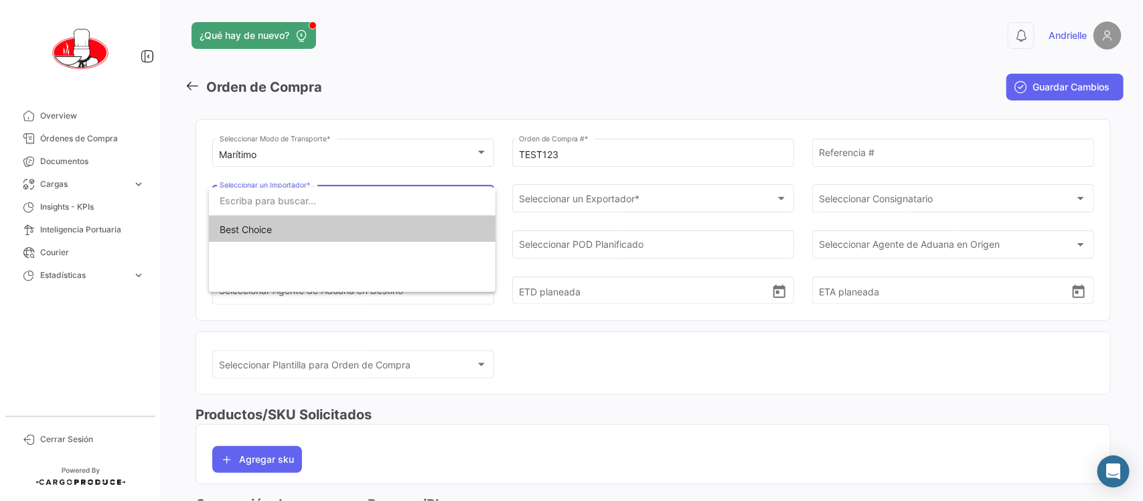
click at [600, 199] on div at bounding box center [571, 250] width 1143 height 501
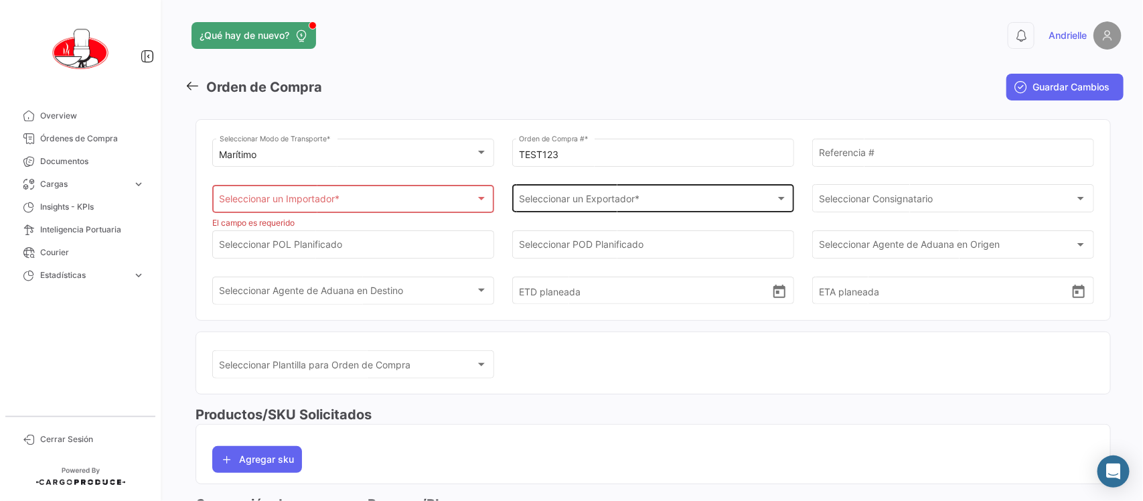
click at [649, 199] on div "Seleccionar un Exportador *" at bounding box center [647, 200] width 256 height 11
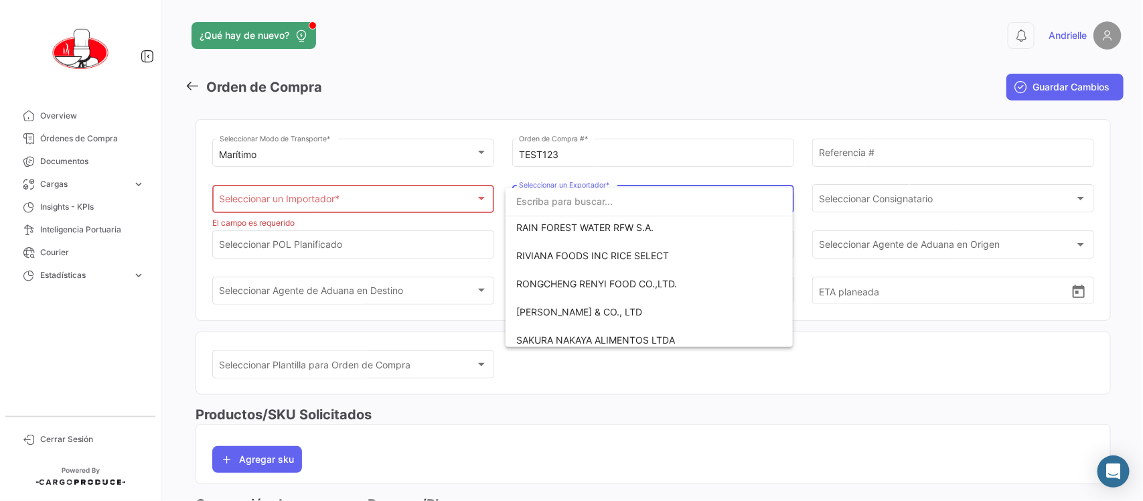
scroll to position [586, 0]
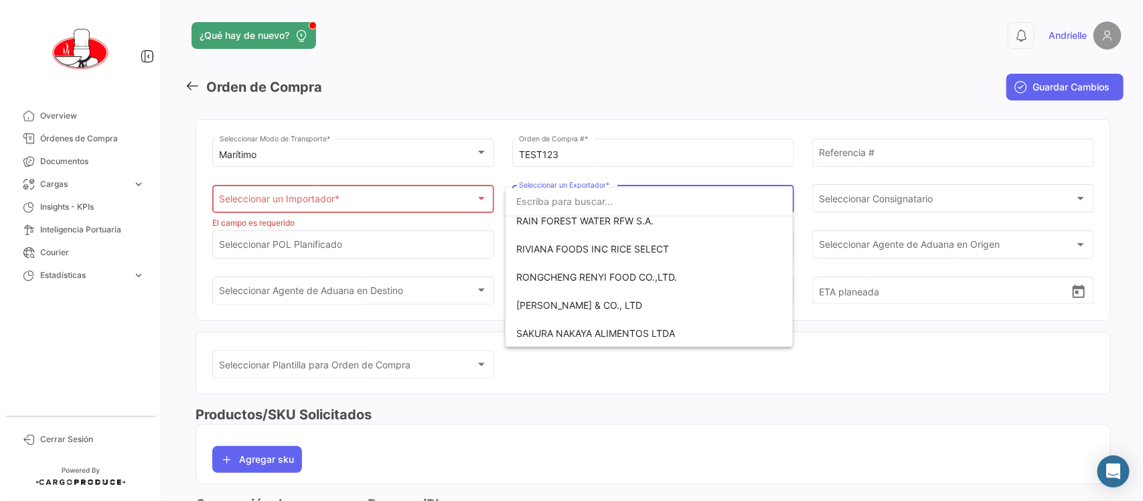
click at [616, 199] on input "dropdown search" at bounding box center [648, 201] width 286 height 28
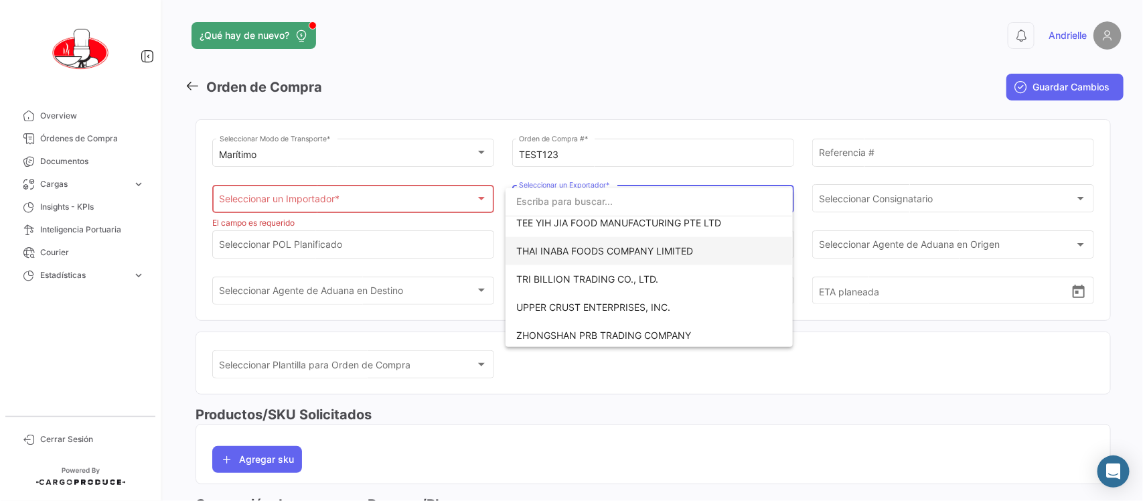
scroll to position [839, 0]
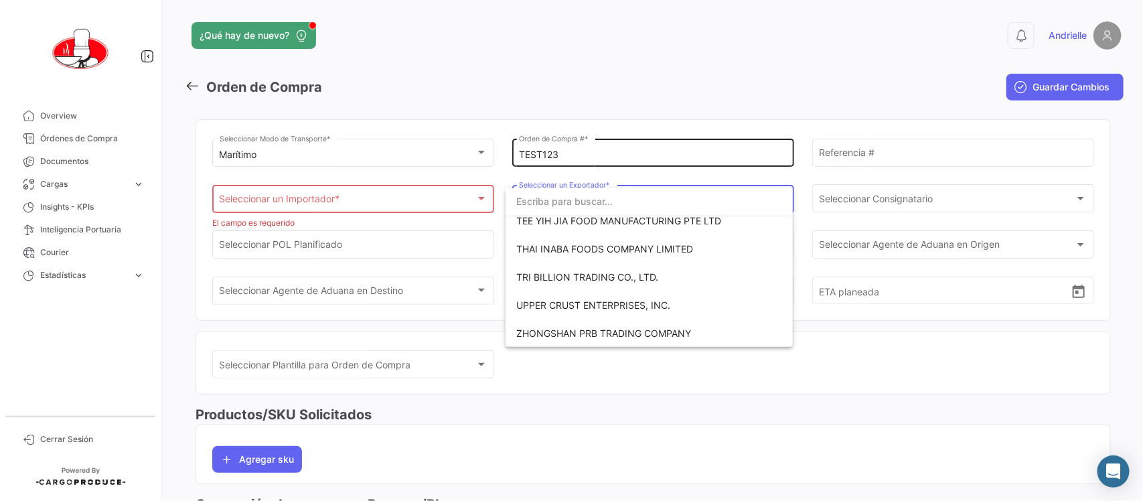
drag, startPoint x: 527, startPoint y: 433, endPoint x: 611, endPoint y: 164, distance: 281.8
click at [529, 433] on div at bounding box center [571, 250] width 1143 height 501
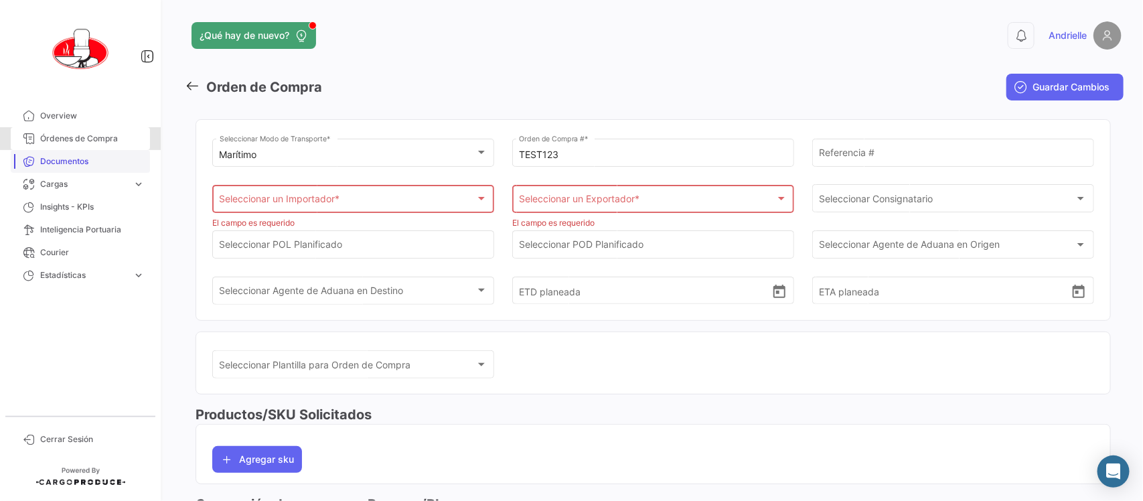
drag, startPoint x: 79, startPoint y: 141, endPoint x: 112, endPoint y: 149, distance: 33.8
click at [79, 142] on span "Órdenes de Compra" at bounding box center [92, 139] width 104 height 12
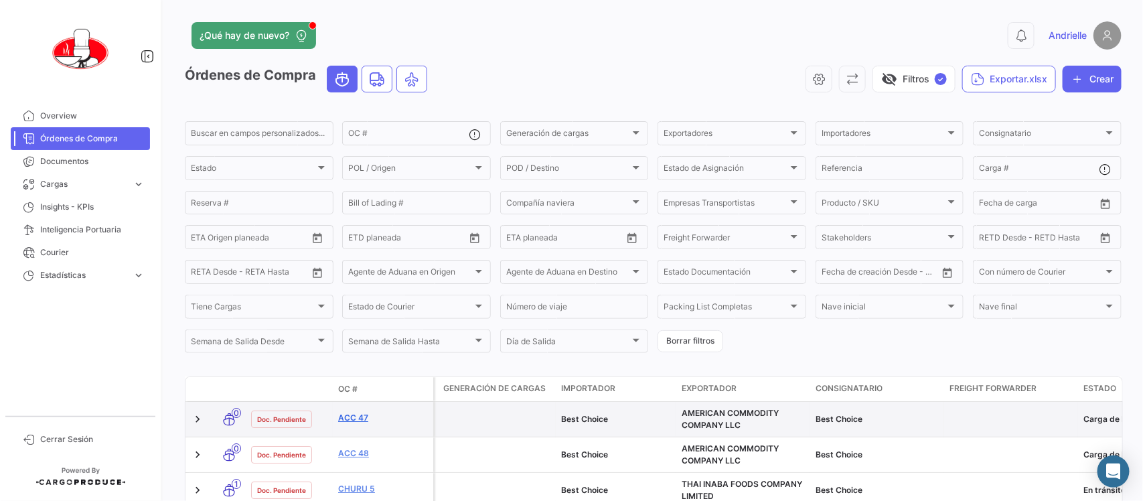
click at [347, 416] on link "ACC 47" at bounding box center [383, 418] width 90 height 12
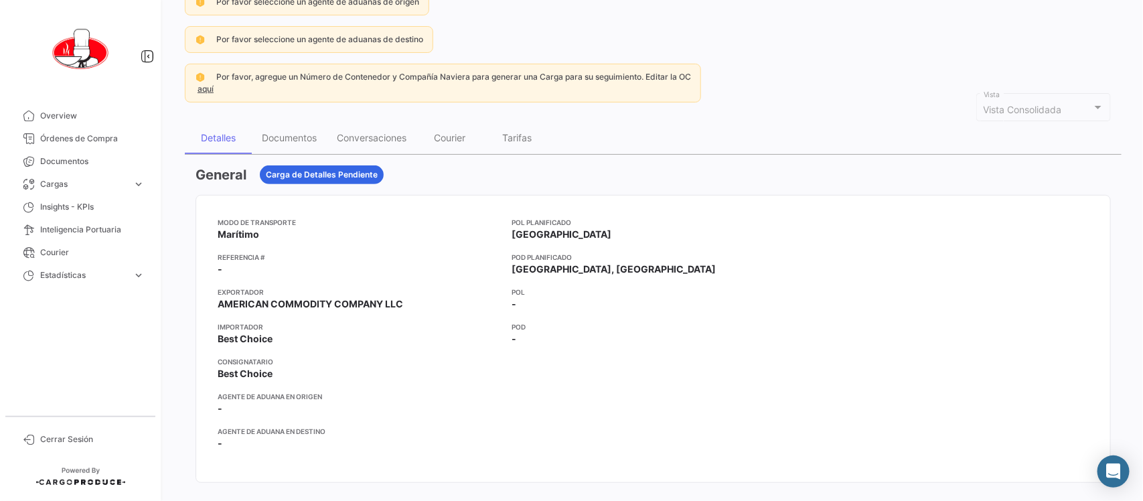
scroll to position [251, 0]
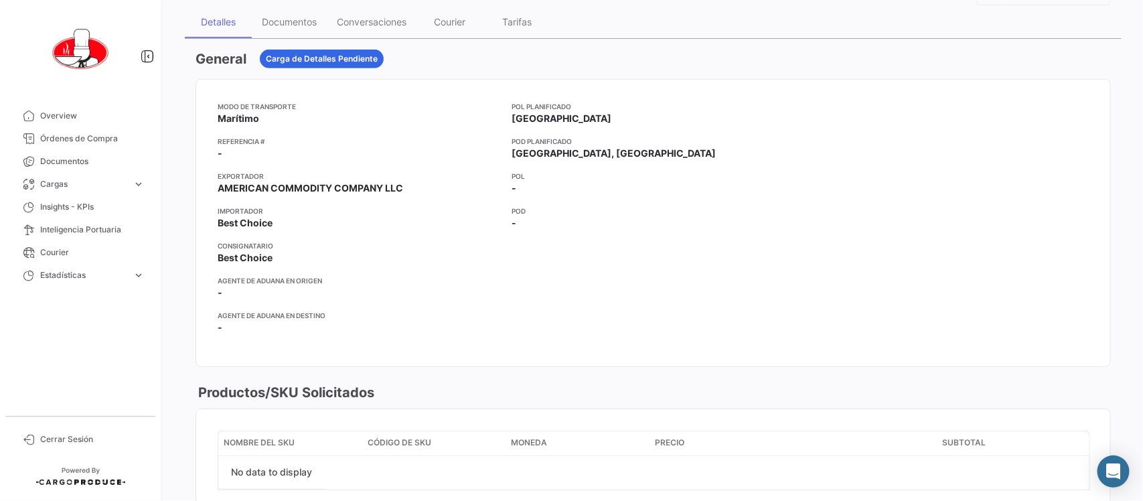
drag, startPoint x: 216, startPoint y: 191, endPoint x: 416, endPoint y: 189, distance: 200.1
click at [416, 189] on mat-card-content "Modo de Transporte Marítimo Referencia # - Exportador AMERICAN COMMODITY COMPAN…" at bounding box center [653, 223] width 914 height 286
drag, startPoint x: 218, startPoint y: 223, endPoint x: 302, endPoint y: 248, distance: 87.9
click at [311, 226] on app-card-info-value "Best Choice" at bounding box center [359, 222] width 283 height 13
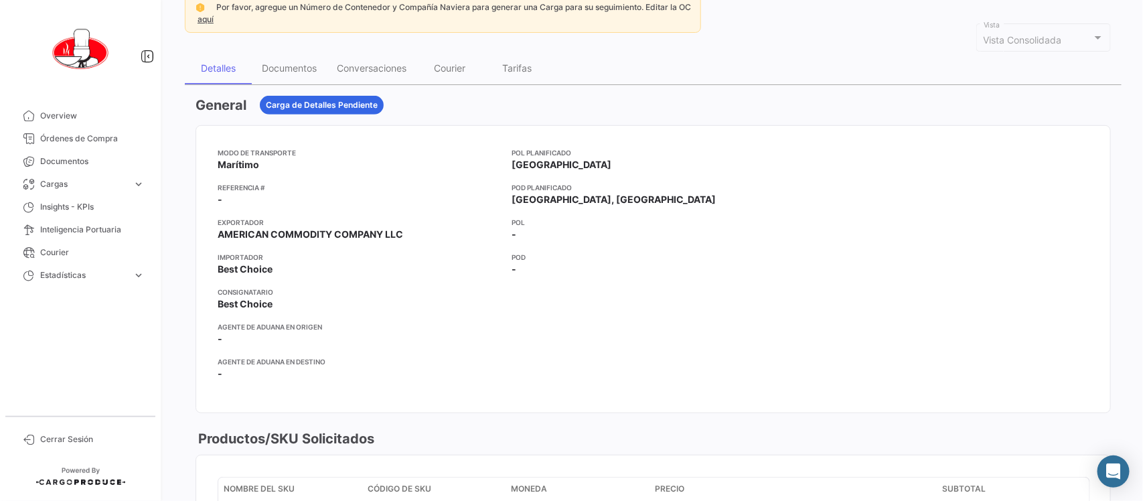
scroll to position [0, 0]
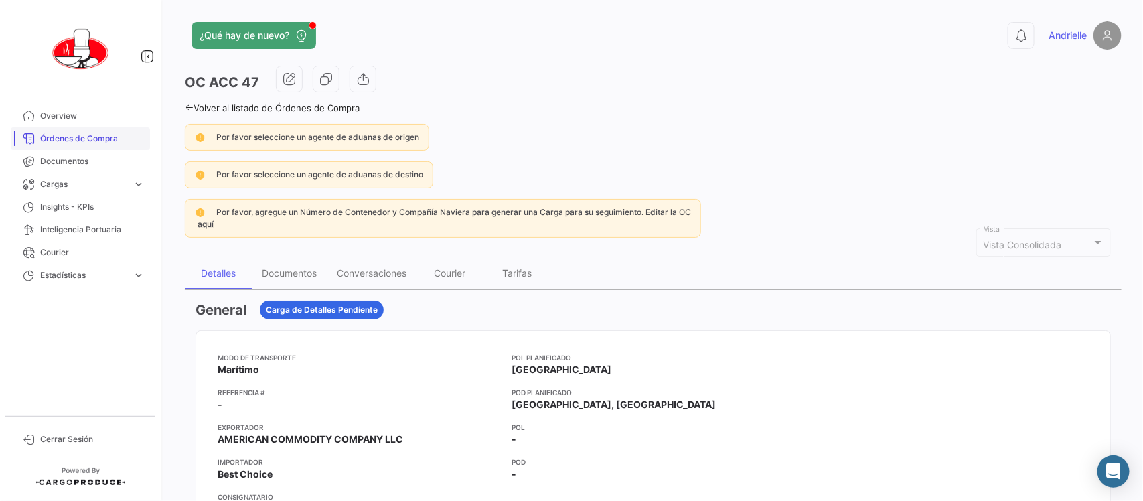
click at [68, 139] on span "Órdenes de Compra" at bounding box center [92, 139] width 104 height 12
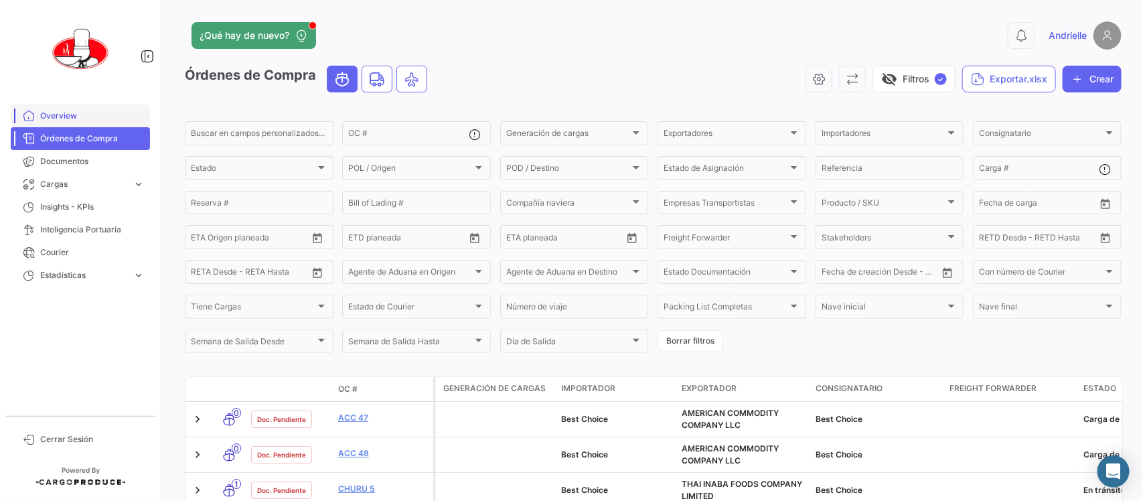
click at [61, 116] on span "Overview" at bounding box center [92, 116] width 104 height 12
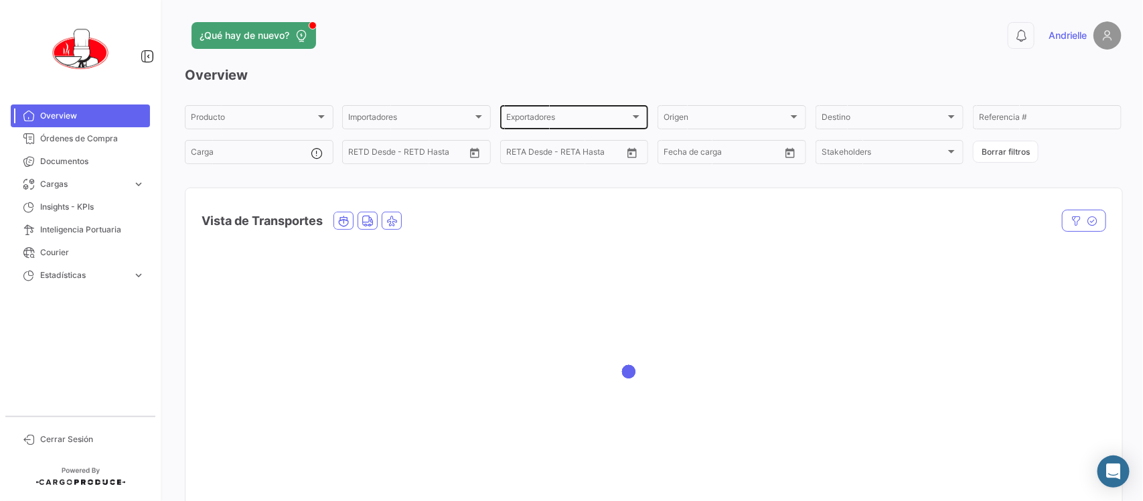
click at [583, 116] on div "Exportadores" at bounding box center [568, 118] width 124 height 9
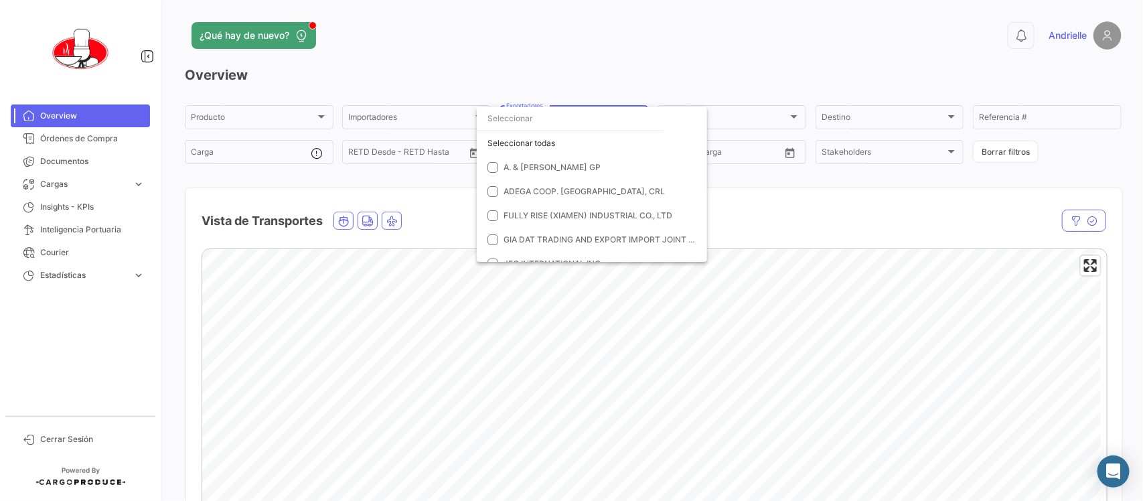
click at [571, 122] on input "dropdown search" at bounding box center [570, 118] width 187 height 24
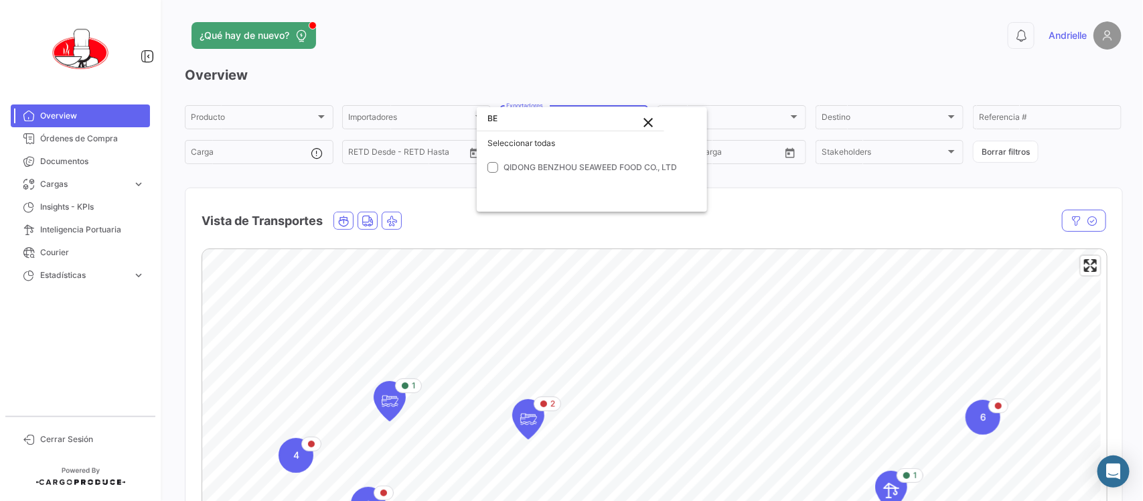
type input "B"
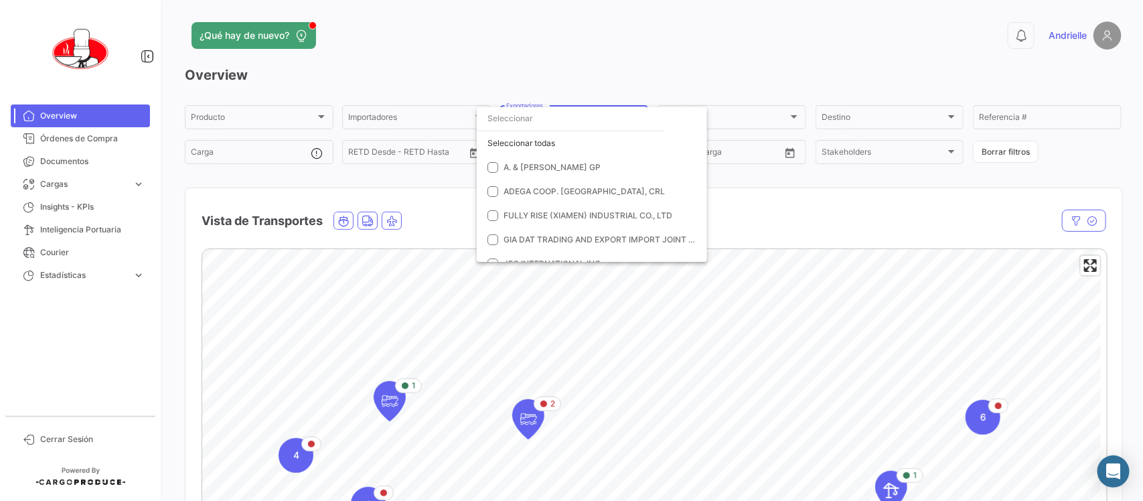
click at [443, 196] on div at bounding box center [571, 250] width 1143 height 501
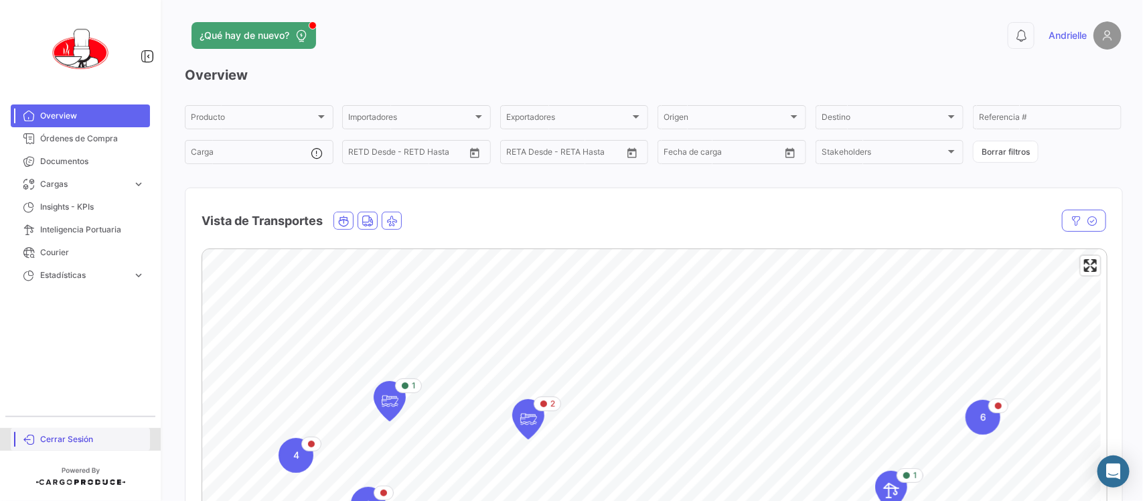
click at [78, 437] on span "Cerrar Sesión" at bounding box center [92, 439] width 104 height 12
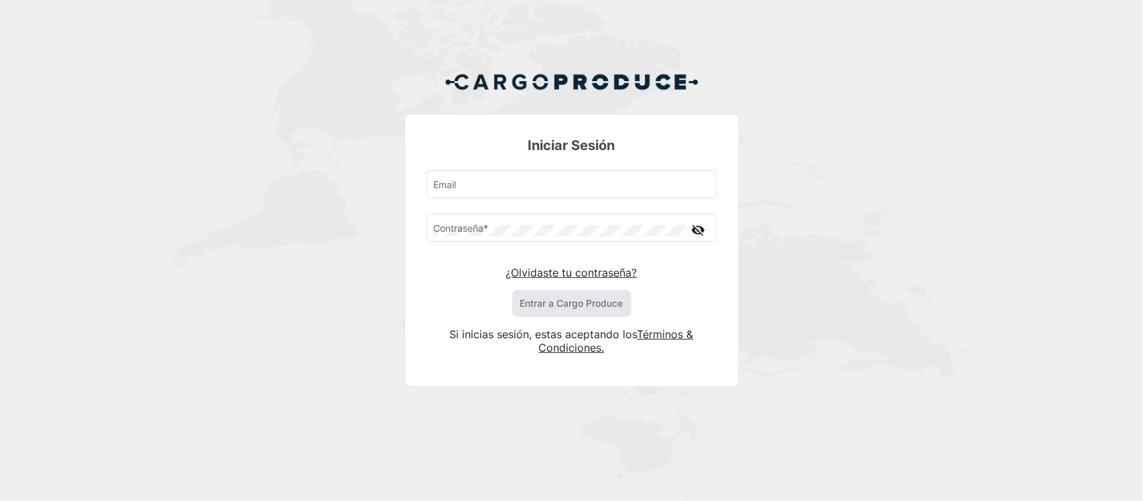
type input "[EMAIL_ADDRESS][DOMAIN_NAME]"
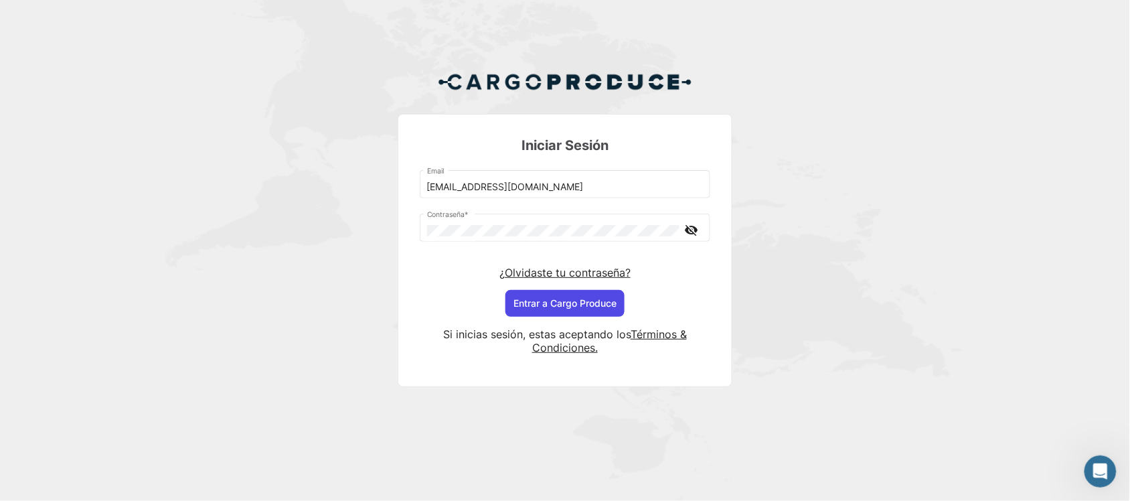
click at [533, 315] on button "Entrar a Cargo Produce" at bounding box center [564, 303] width 119 height 27
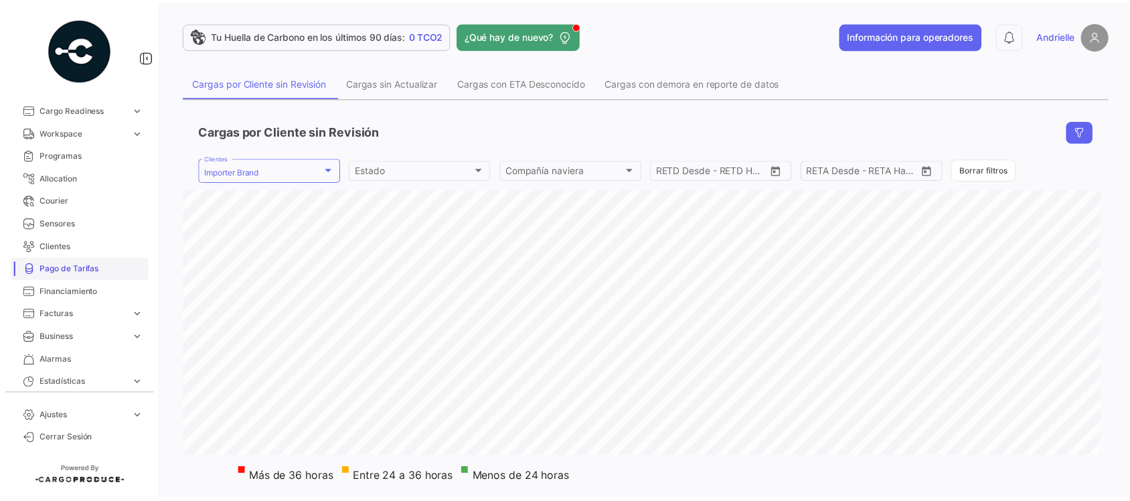
scroll to position [167, 0]
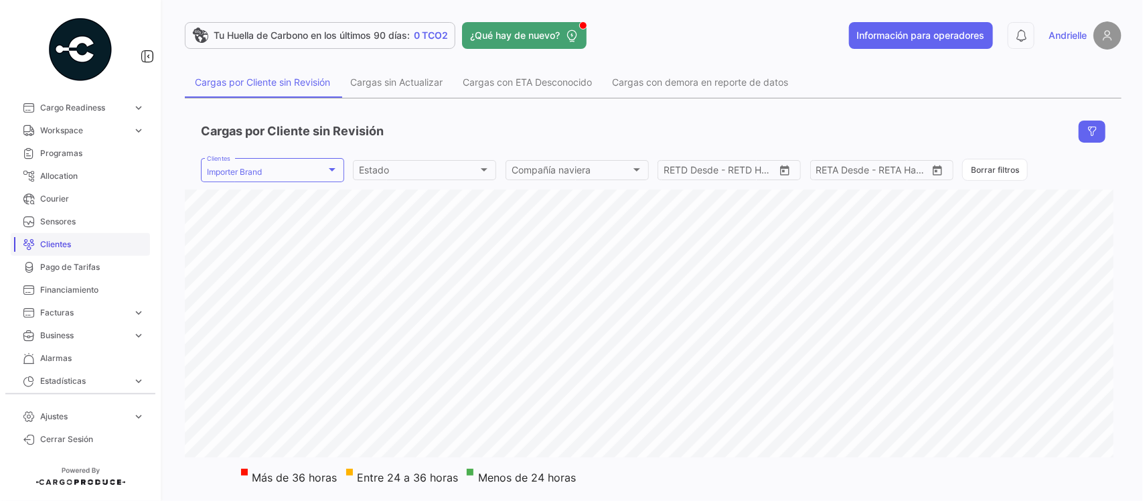
click at [67, 244] on span "Clientes" at bounding box center [92, 244] width 104 height 12
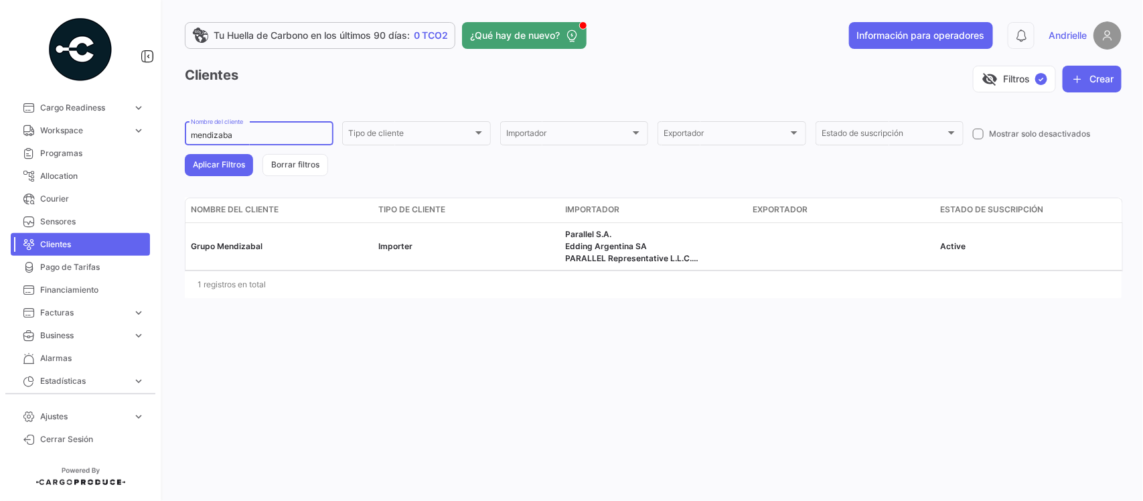
drag, startPoint x: 266, startPoint y: 137, endPoint x: 146, endPoint y: 143, distance: 120.6
click at [146, 143] on mat-sidenav-container "Overview Órdenes de Compra Documentos Cargas expand_more Cargas Aéreas Cargas M…" at bounding box center [571, 250] width 1143 height 501
type input "acon"
click at [191, 161] on button "Aplicar Filtros" at bounding box center [219, 165] width 68 height 22
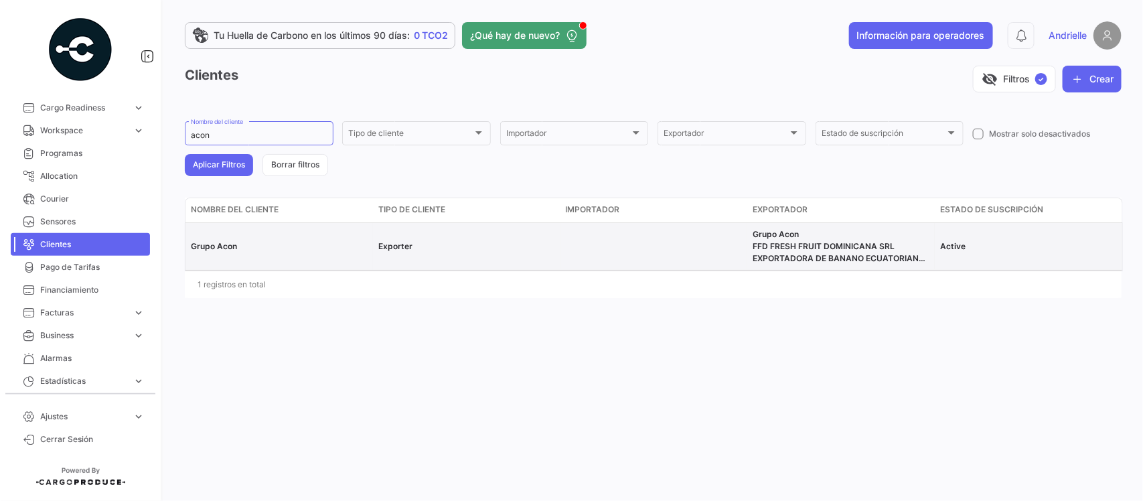
click at [202, 248] on span "Grupo Acon" at bounding box center [214, 246] width 46 height 10
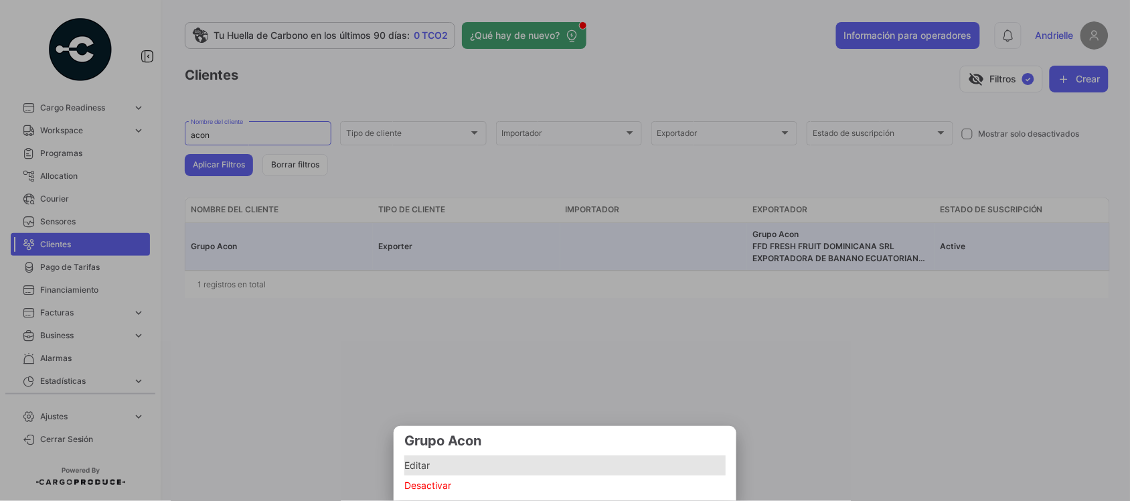
click at [447, 470] on span "Editar" at bounding box center [564, 465] width 321 height 16
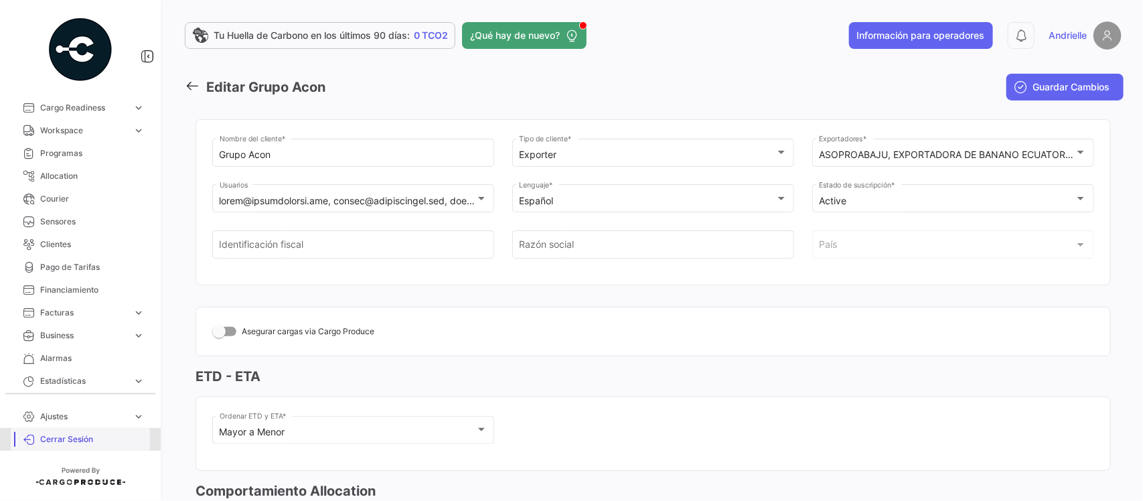
click at [77, 435] on span "Cerrar Sesión" at bounding box center [92, 439] width 104 height 12
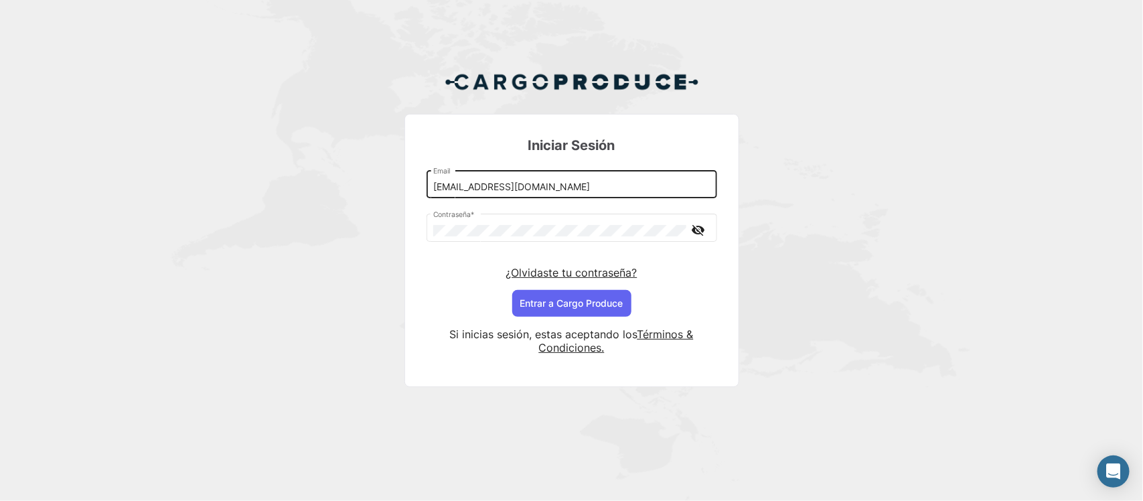
click at [460, 191] on input "[EMAIL_ADDRESS][DOMAIN_NAME]" at bounding box center [571, 186] width 276 height 11
click at [462, 189] on input "[EMAIL_ADDRESS][DOMAIN_NAME]" at bounding box center [571, 186] width 276 height 11
click at [456, 187] on input "[EMAIL_ADDRESS][DOMAIN_NAME]" at bounding box center [571, 186] width 276 height 11
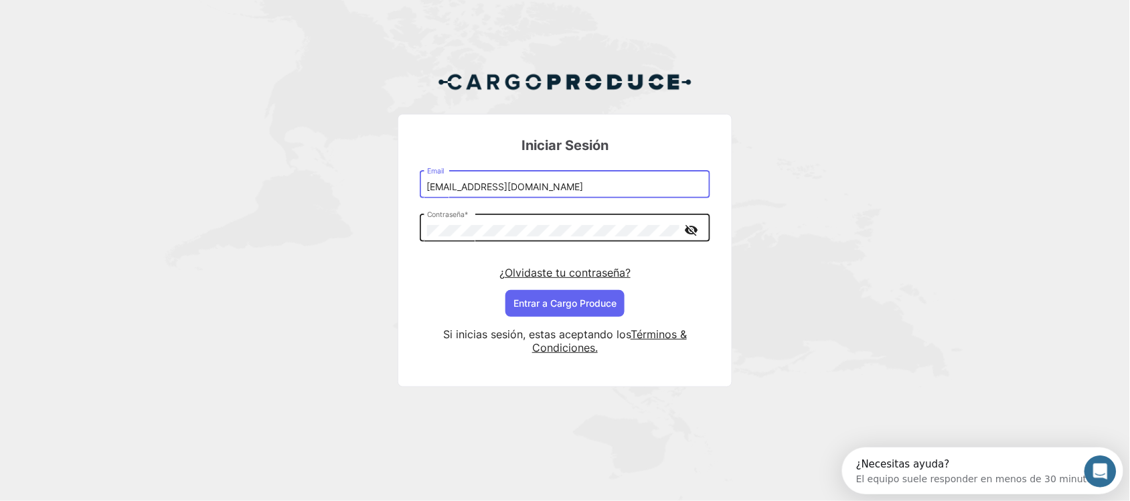
type input "[EMAIL_ADDRESS][DOMAIN_NAME]"
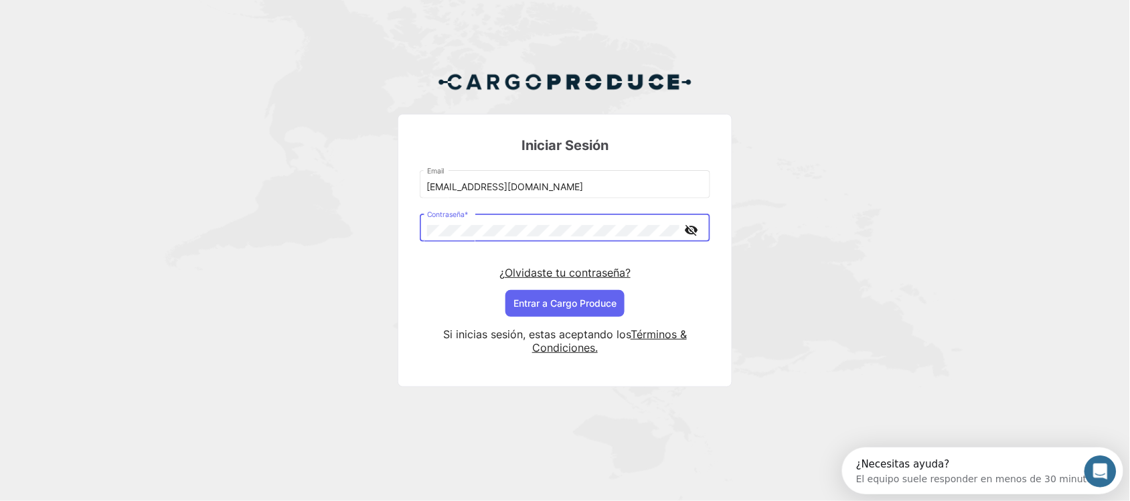
click at [345, 241] on div "Iniciar Sesión [EMAIL_ADDRESS][DOMAIN_NAME] Email Contraseña * visibility_off ¿…" at bounding box center [565, 234] width 1130 height 469
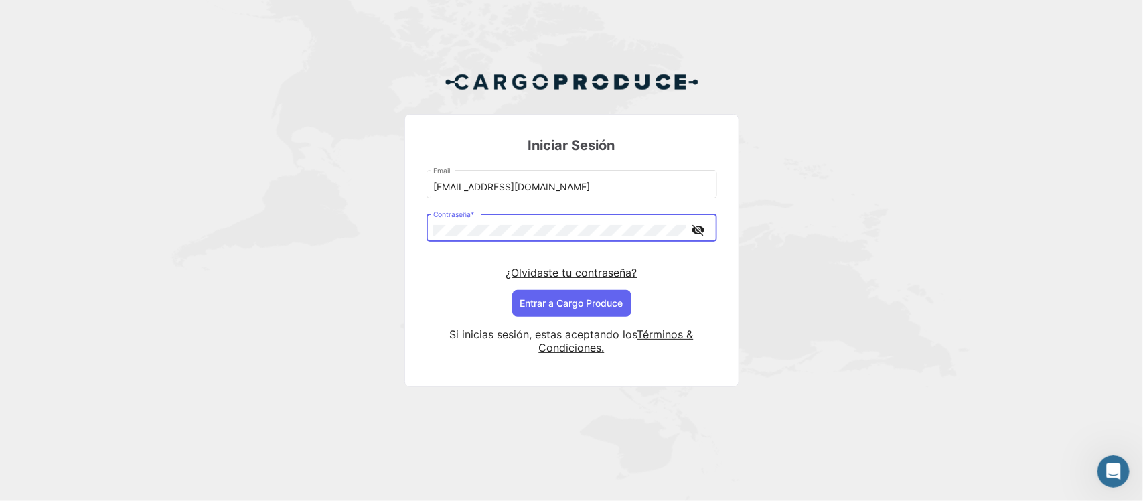
click at [696, 226] on mat-icon "visibility_off" at bounding box center [698, 230] width 16 height 17
click at [529, 299] on button "Entrar a Cargo Produce" at bounding box center [571, 303] width 119 height 27
